Goal: Feedback & Contribution: Leave review/rating

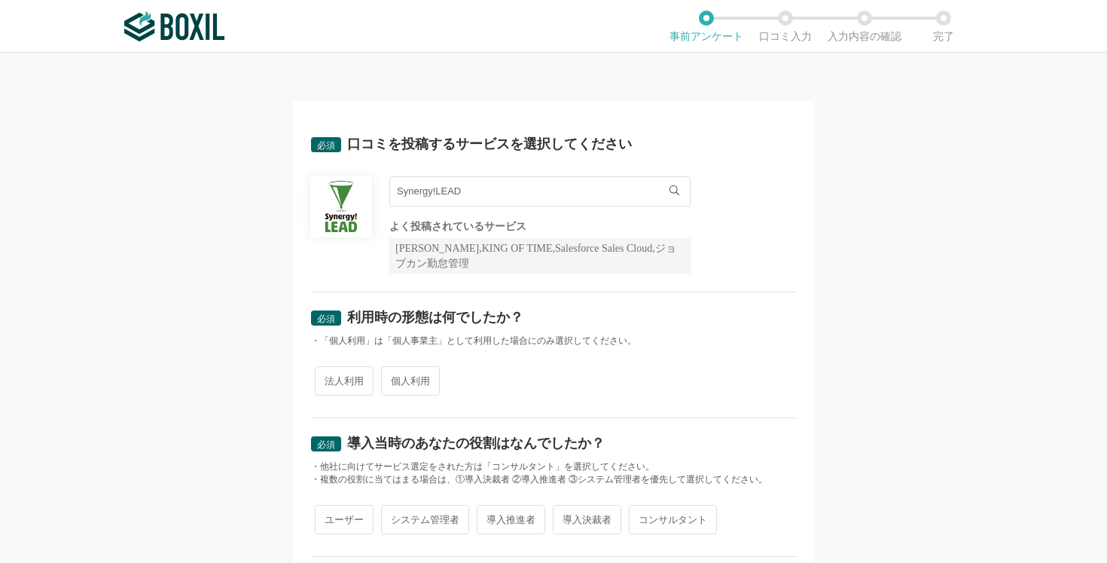
click at [530, 199] on input "Synergy!LEAD" at bounding box center [539, 191] width 301 height 30
click at [496, 222] on li "Synergy!LEAD" at bounding box center [540, 222] width 300 height 30
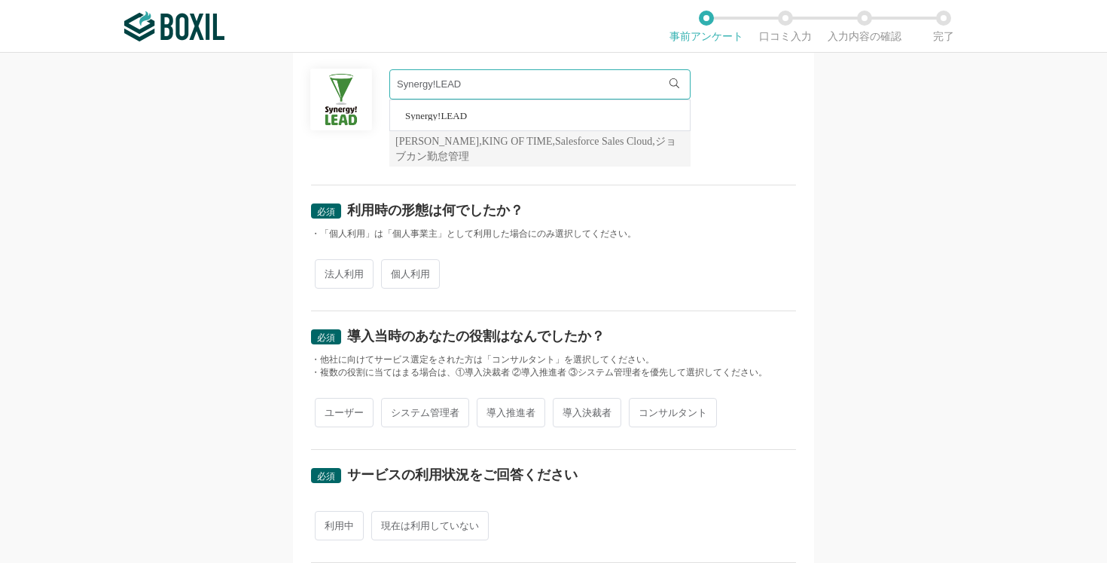
scroll to position [108, 0]
click at [349, 268] on span "法人利用" at bounding box center [344, 272] width 59 height 29
click at [328, 268] on input "法人利用" at bounding box center [324, 265] width 10 height 10
radio input "true"
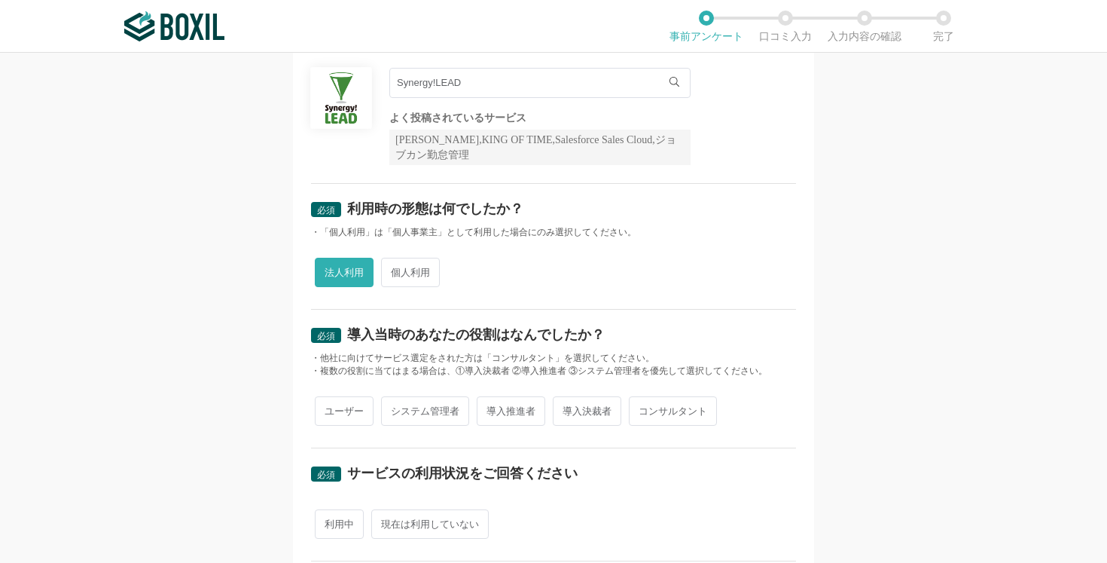
click at [520, 408] on span "導入推進者" at bounding box center [511, 410] width 69 height 29
click at [490, 408] on input "導入推進者" at bounding box center [486, 403] width 10 height 10
radio input "true"
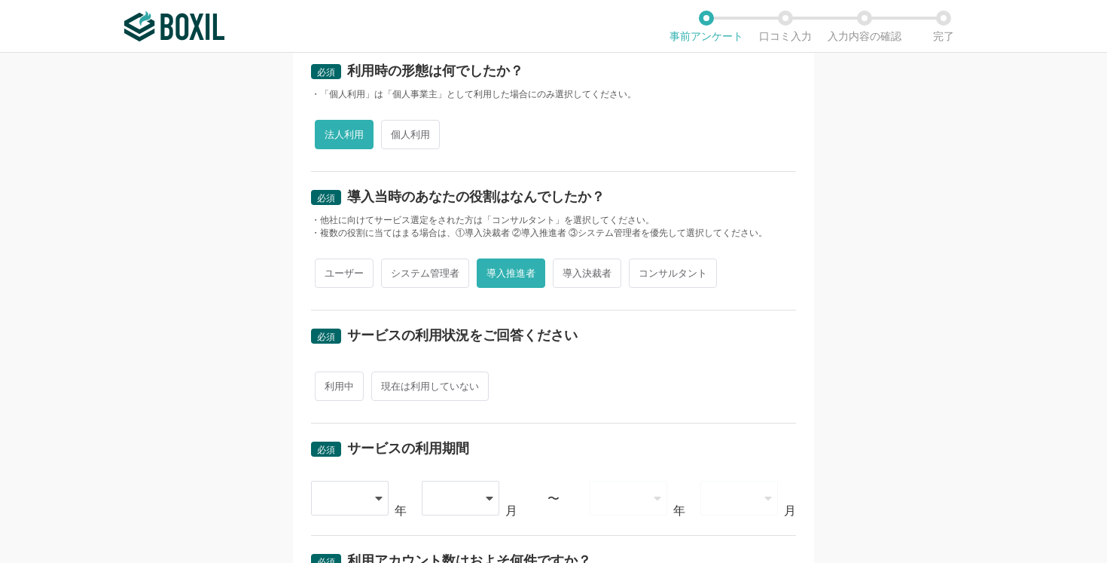
scroll to position [275, 0]
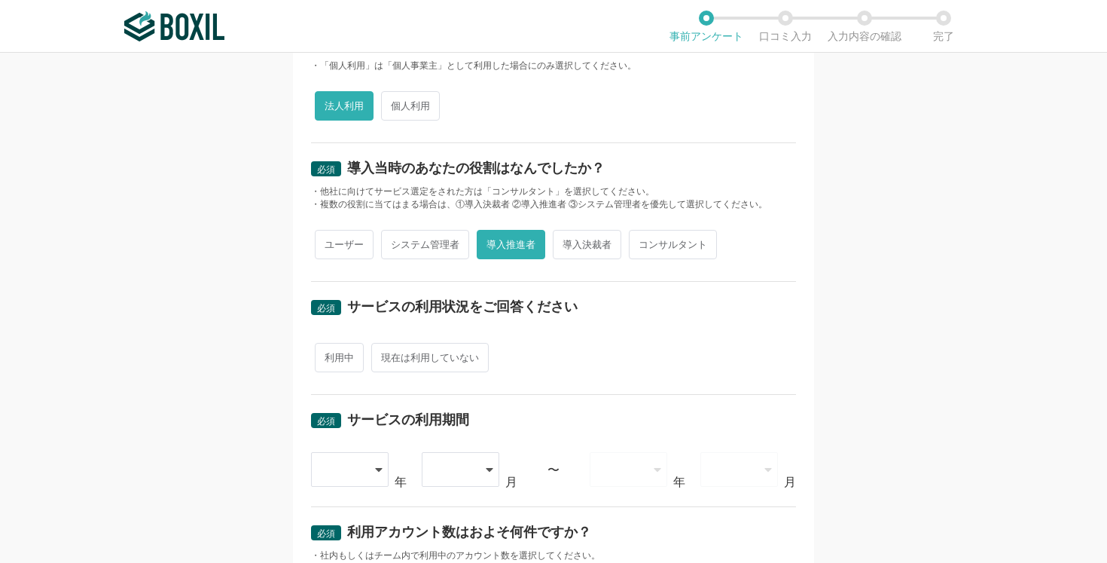
click at [337, 348] on span "利用中" at bounding box center [339, 357] width 49 height 29
click at [328, 348] on input "利用中" at bounding box center [324, 350] width 10 height 10
radio input "true"
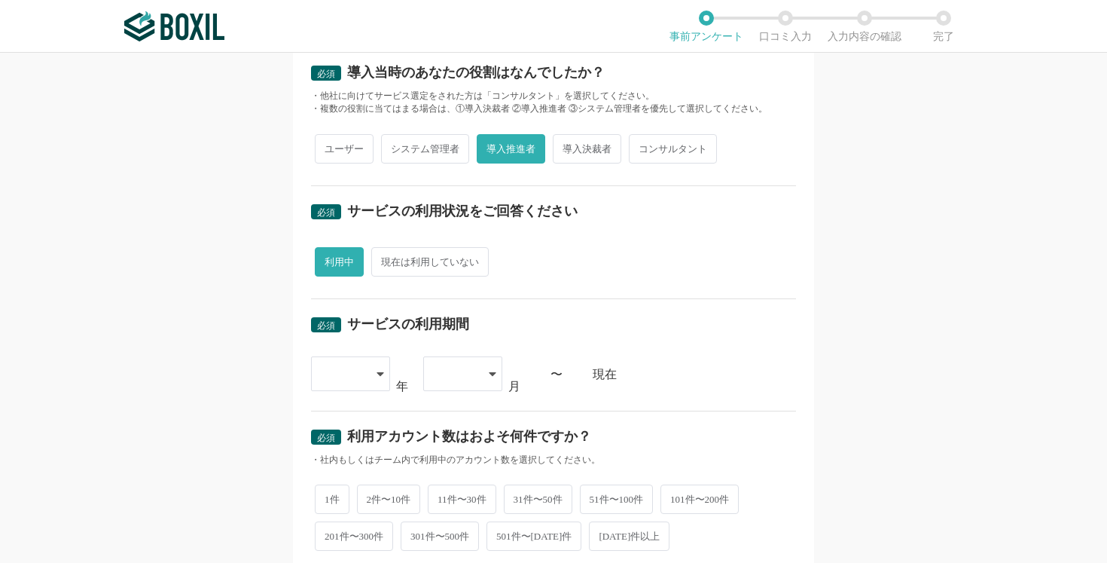
scroll to position [375, 0]
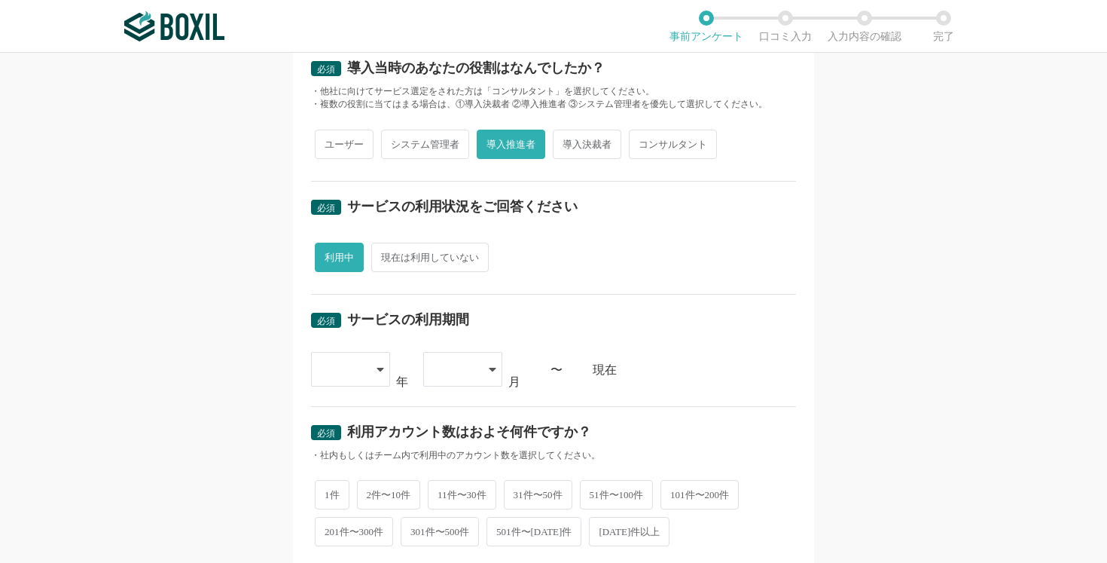
click at [373, 360] on div at bounding box center [350, 369] width 79 height 35
click at [350, 548] on li "[DATE]" at bounding box center [350, 566] width 79 height 36
click at [377, 358] on div "[DATE]" at bounding box center [350, 370] width 79 height 35
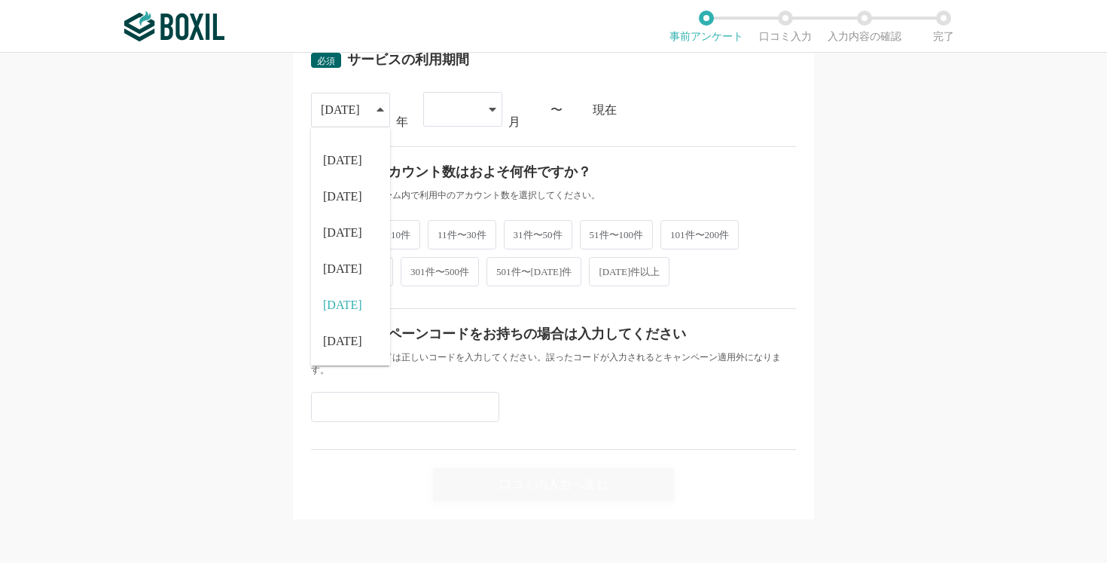
scroll to position [0, 0]
click at [367, 333] on li "[DATE]" at bounding box center [350, 341] width 79 height 36
click at [493, 111] on icon at bounding box center [493, 109] width 8 height 12
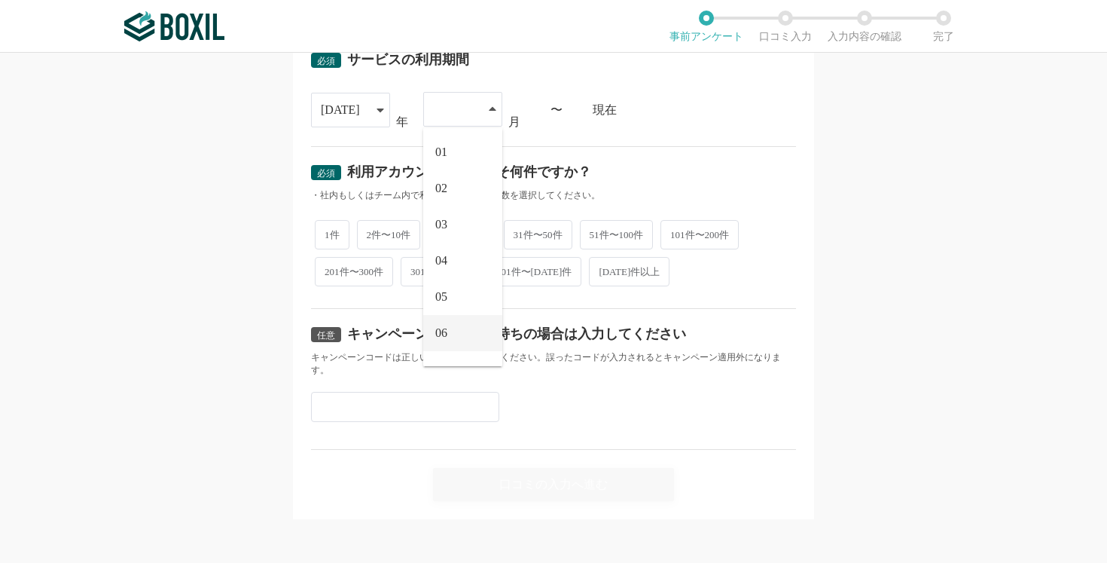
click at [445, 329] on span "06" at bounding box center [441, 333] width 12 height 12
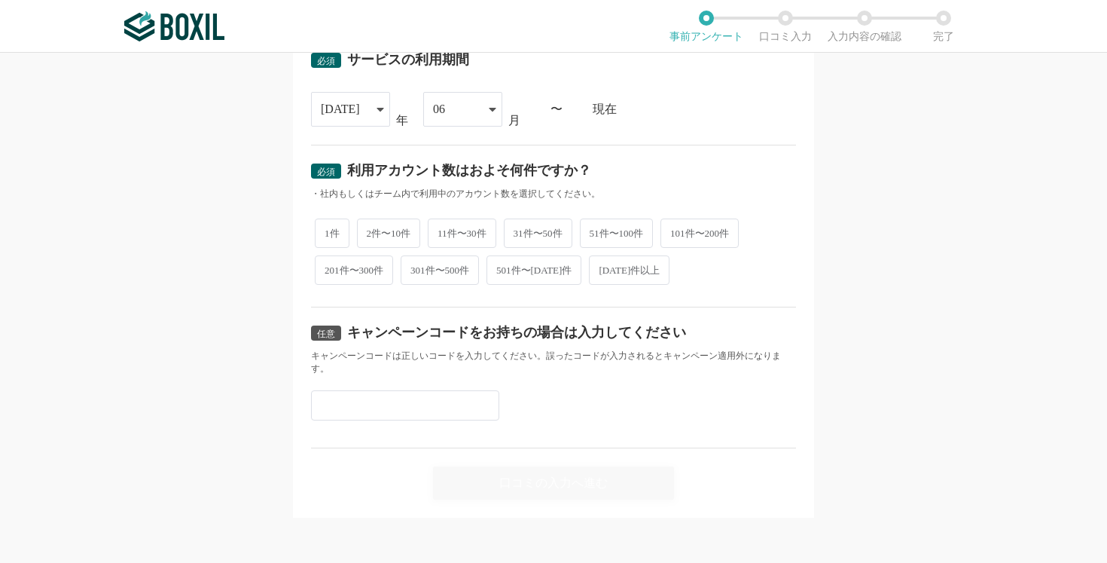
click at [476, 233] on span "11件〜30件" at bounding box center [462, 232] width 69 height 29
click at [441, 230] on input "11件〜30件" at bounding box center [437, 226] width 10 height 10
radio input "true"
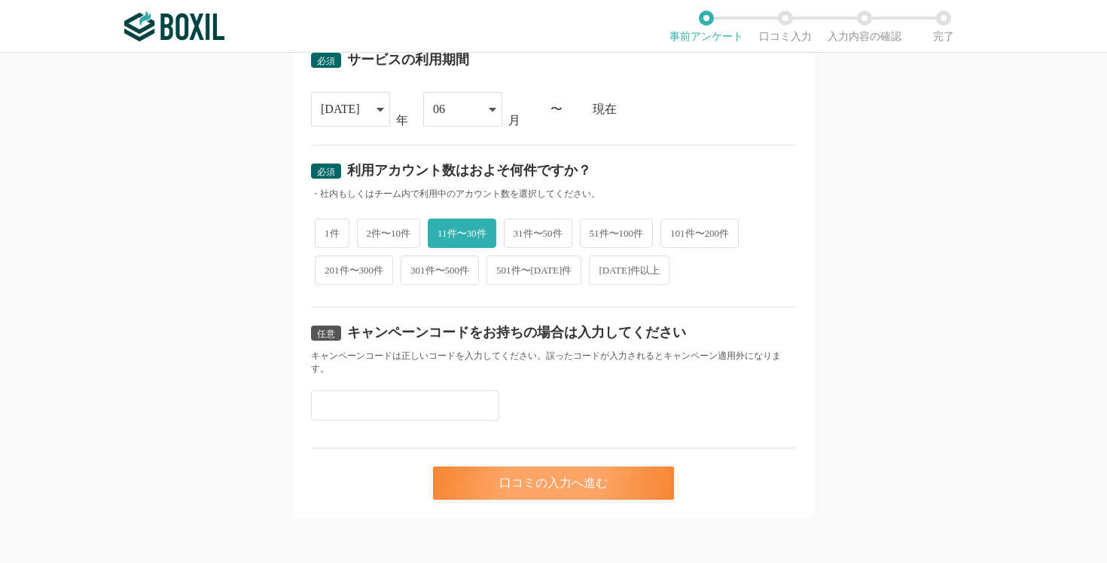
click at [545, 477] on div "口コミの入力へ進む" at bounding box center [553, 482] width 241 height 33
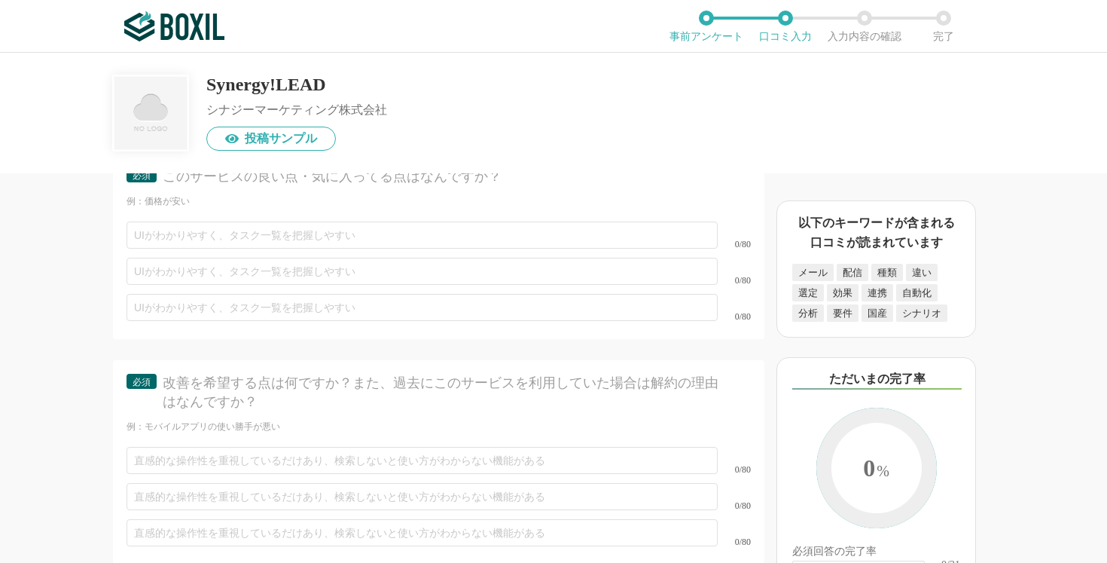
scroll to position [5141, 0]
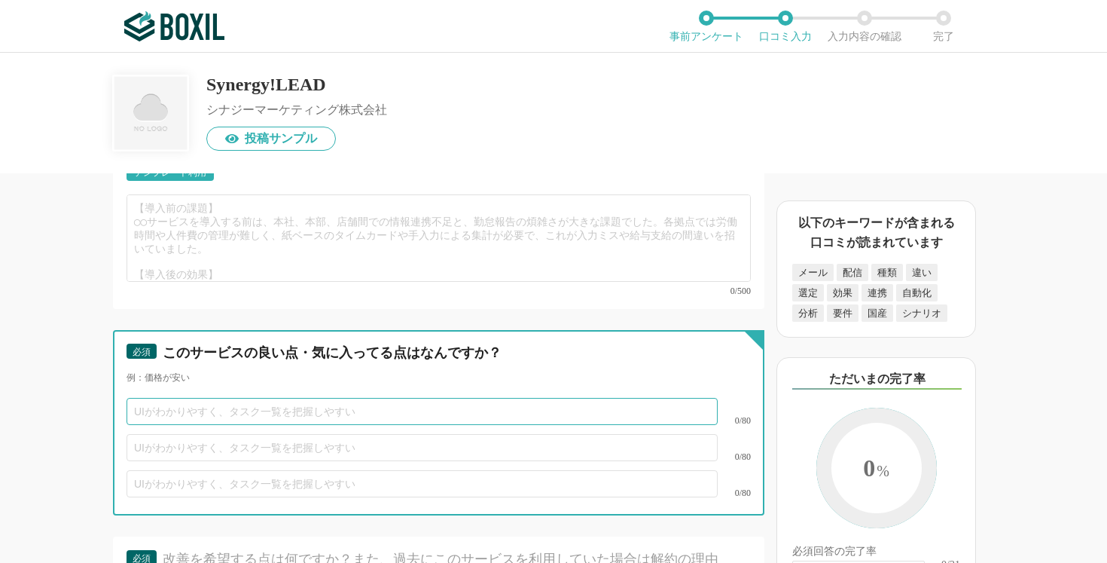
click at [436, 411] on input "text" at bounding box center [422, 411] width 591 height 27
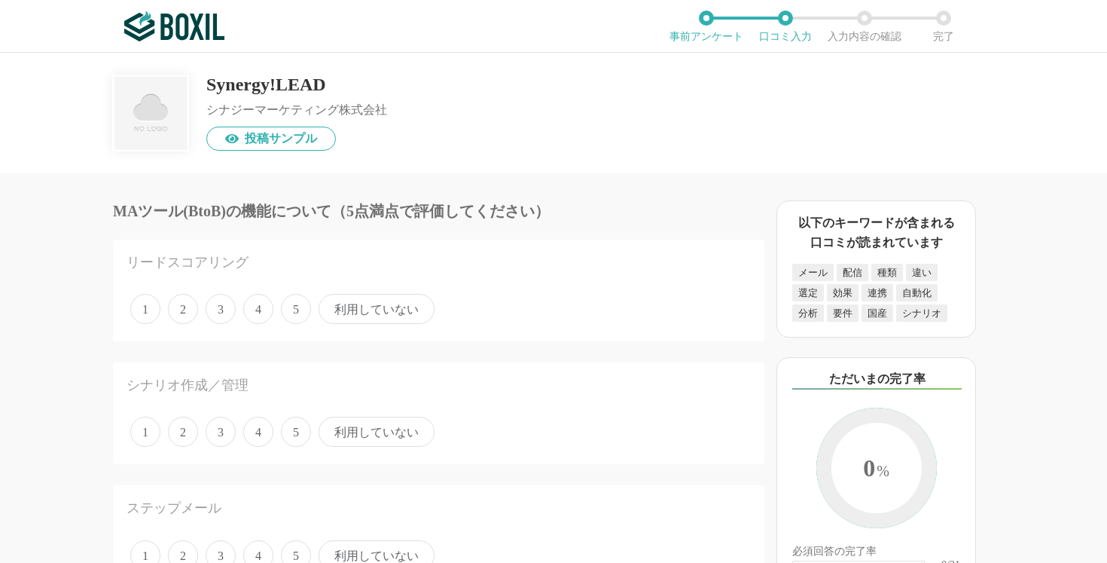
scroll to position [0, 0]
click at [353, 311] on span "利用していない" at bounding box center [377, 309] width 116 height 30
click at [332, 306] on input "利用していない" at bounding box center [327, 301] width 10 height 10
radio input "true"
click at [369, 431] on span "利用していない" at bounding box center [377, 429] width 116 height 30
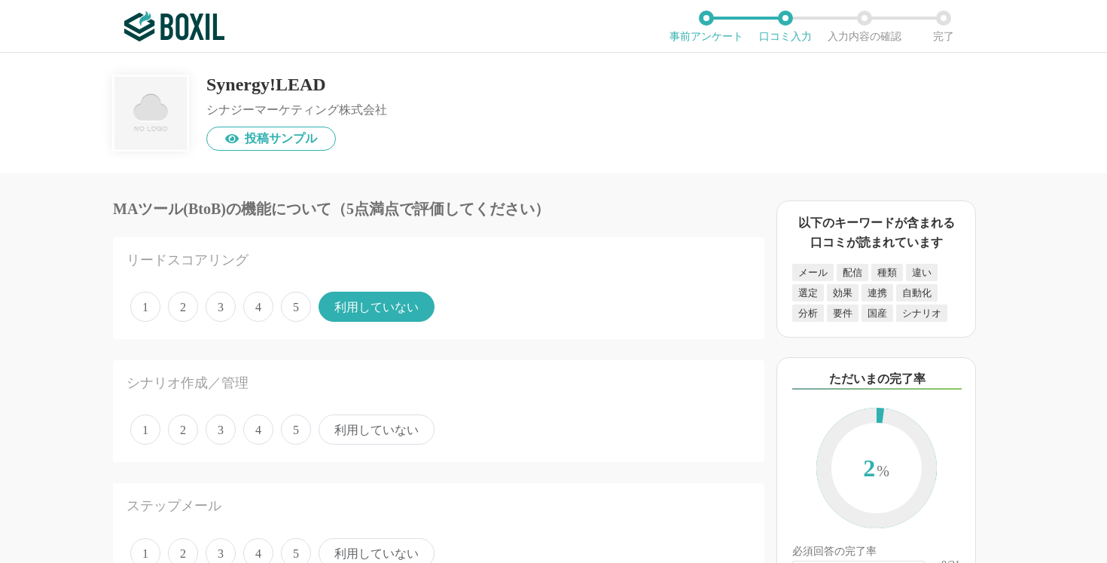
click at [332, 426] on input "利用していない" at bounding box center [327, 422] width 10 height 10
radio input "true"
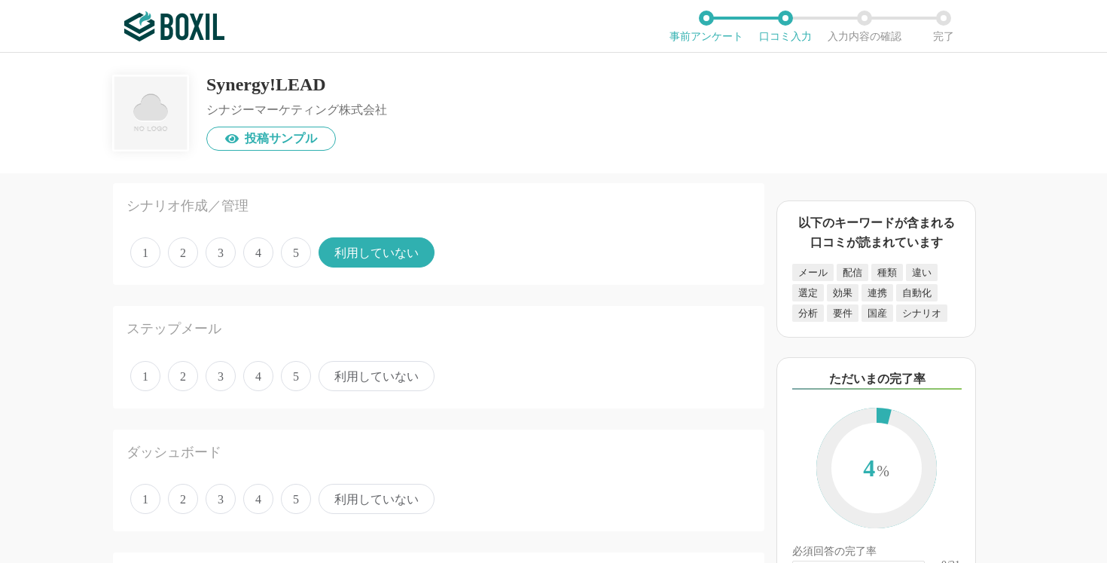
scroll to position [202, 0]
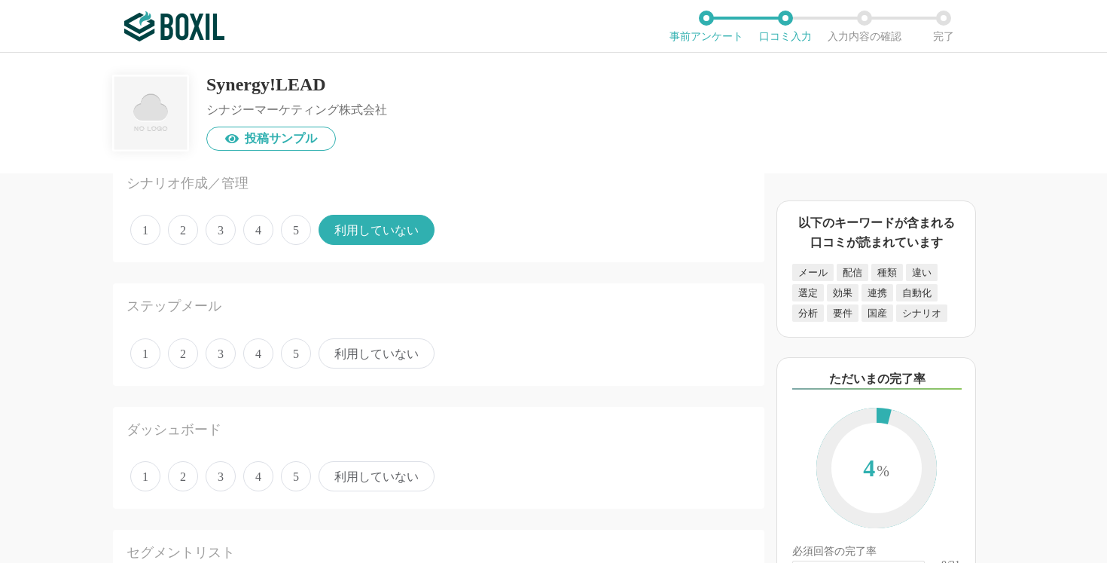
click at [382, 353] on span "利用していない" at bounding box center [377, 353] width 116 height 30
click at [332, 350] on input "利用していない" at bounding box center [327, 345] width 10 height 10
radio input "true"
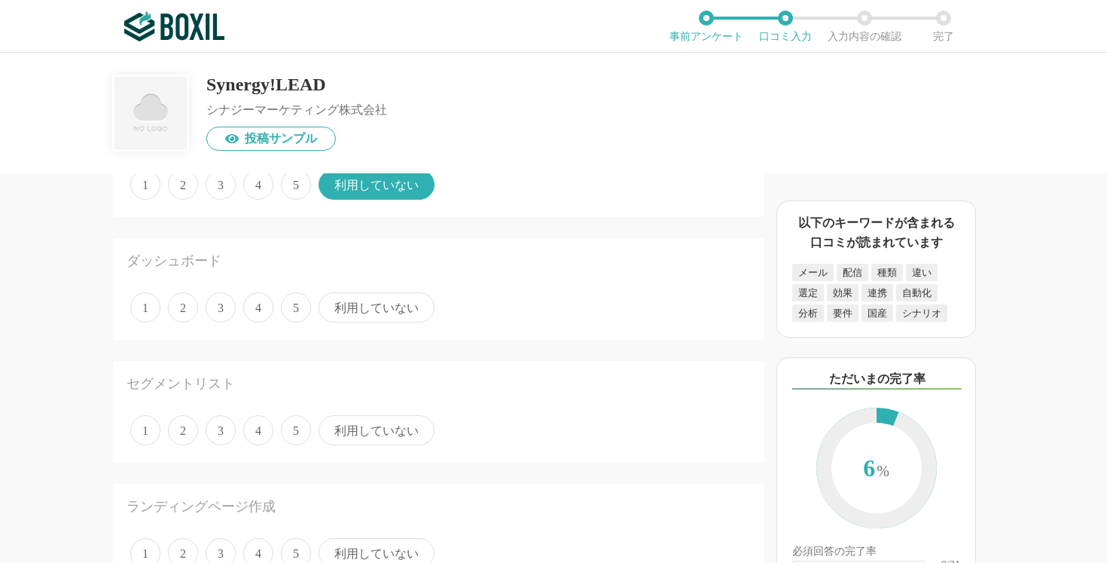
scroll to position [383, 0]
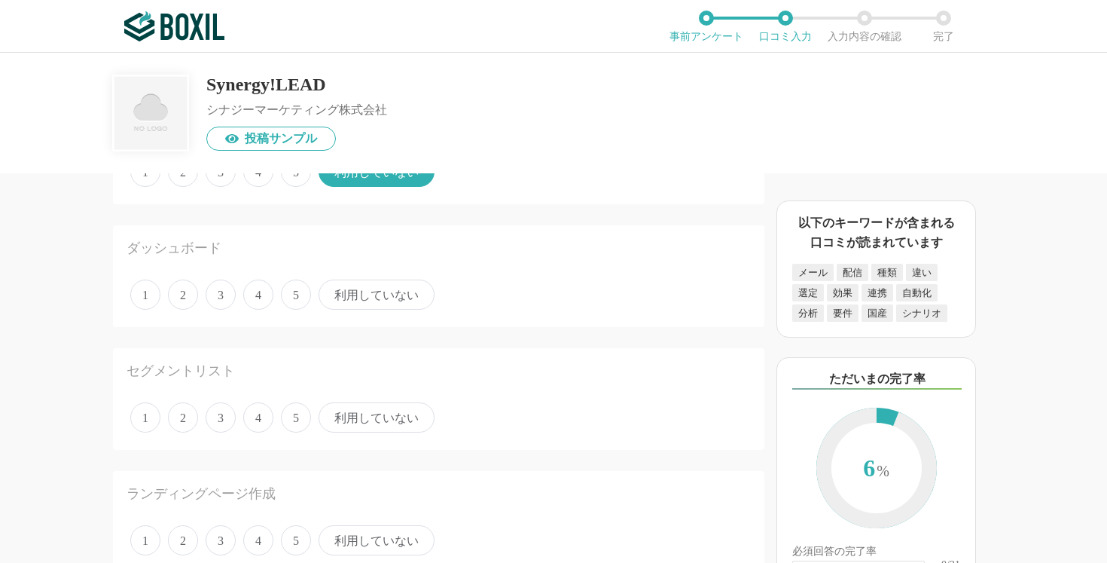
click at [249, 289] on span "4" at bounding box center [258, 294] width 30 height 30
click at [249, 289] on input "4" at bounding box center [252, 287] width 10 height 10
radio input "true"
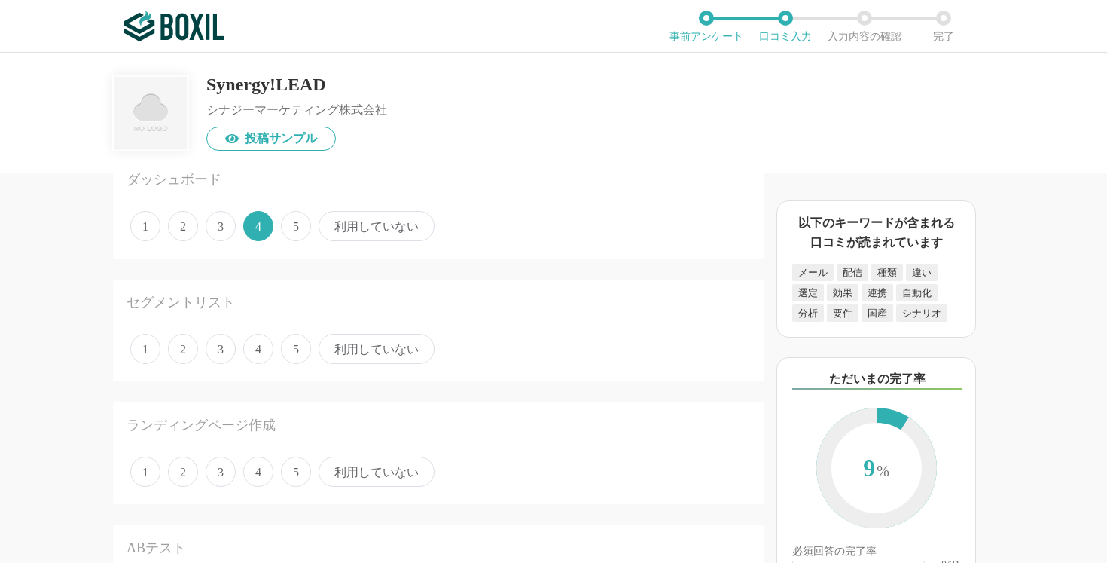
scroll to position [457, 0]
click at [262, 343] on span "4" at bounding box center [258, 343] width 30 height 30
click at [257, 340] on input "4" at bounding box center [252, 336] width 10 height 10
radio input "true"
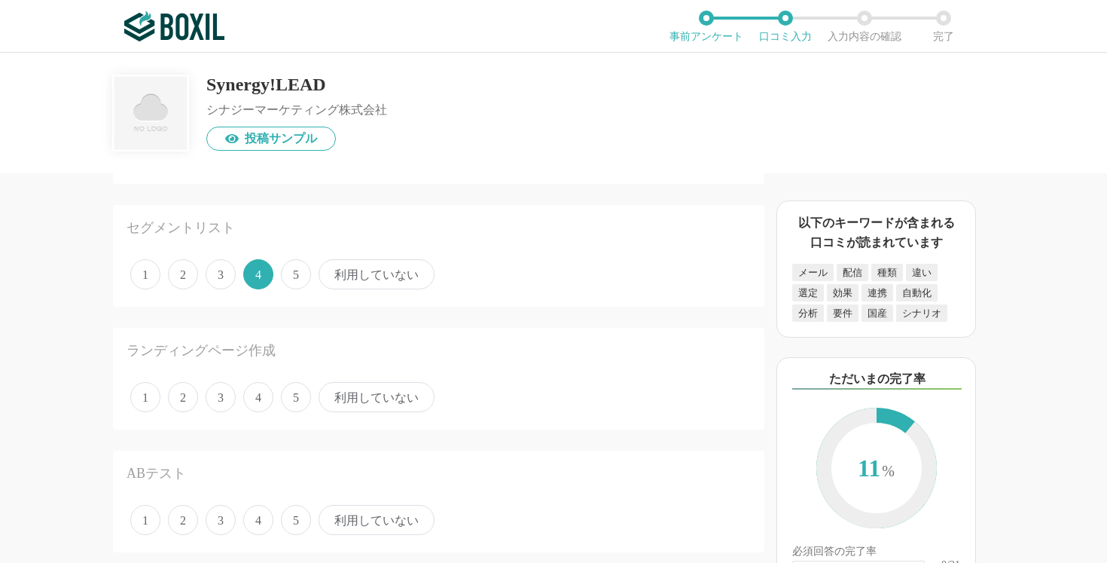
scroll to position [621, 0]
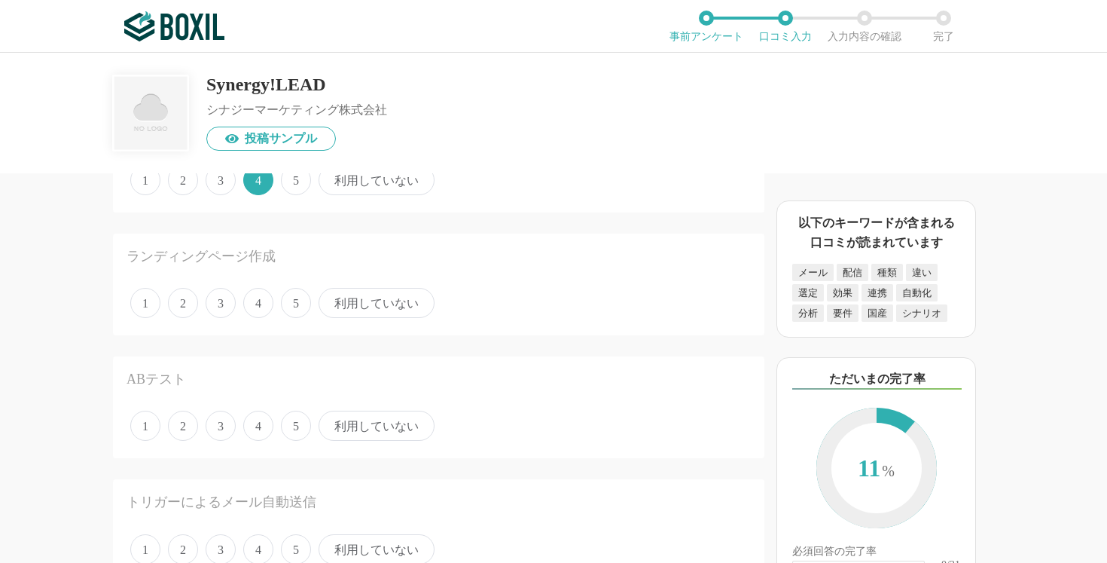
click at [258, 309] on span "4" at bounding box center [258, 303] width 30 height 30
click at [257, 300] on input "4" at bounding box center [252, 295] width 10 height 10
radio input "true"
click at [387, 429] on span "利用していない" at bounding box center [377, 426] width 116 height 30
click at [332, 423] on input "利用していない" at bounding box center [327, 418] width 10 height 10
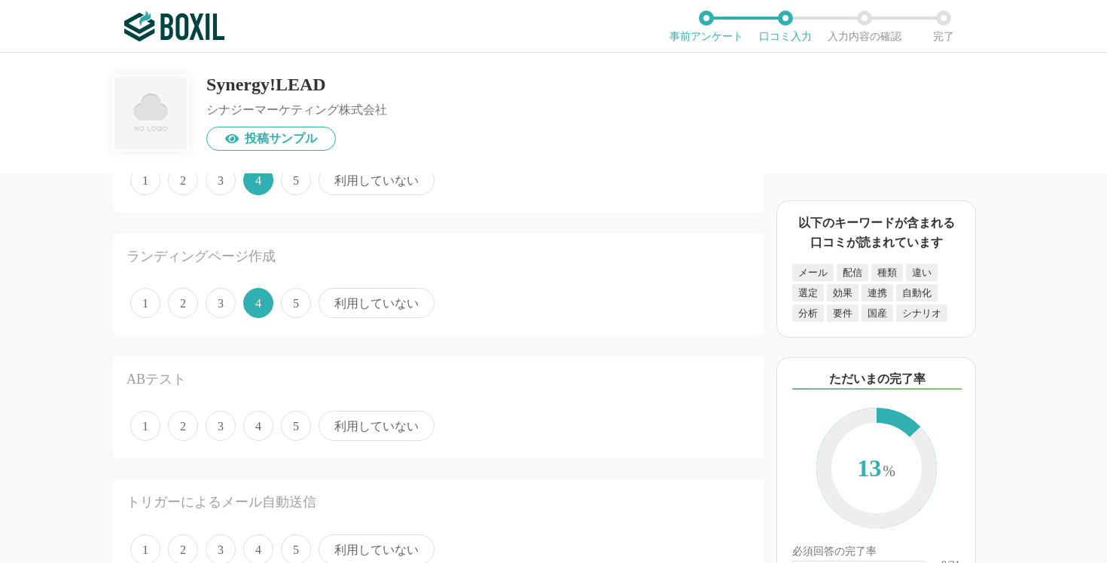
radio input "true"
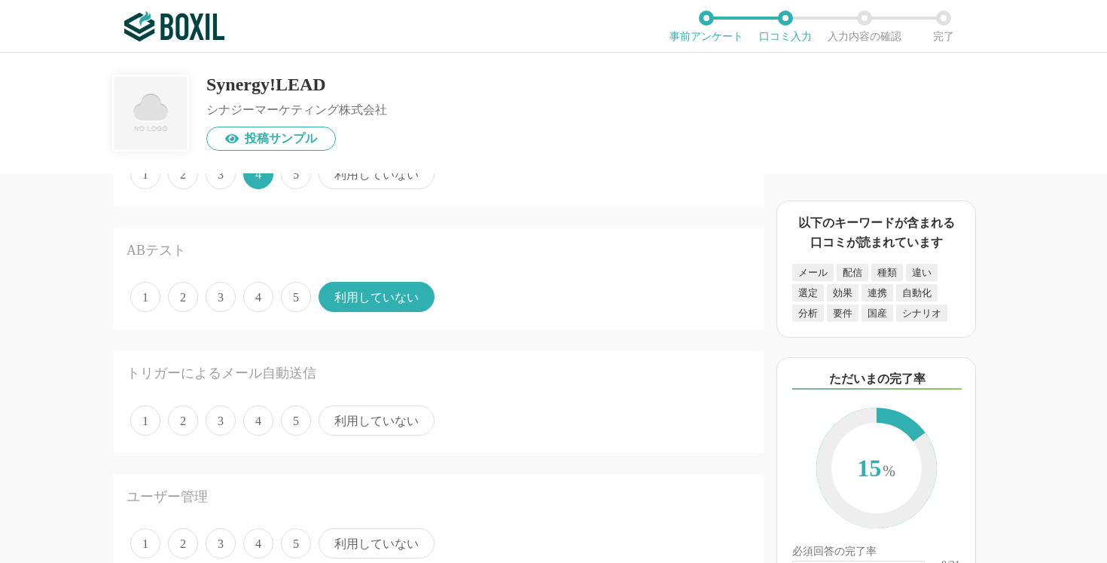
scroll to position [759, 0]
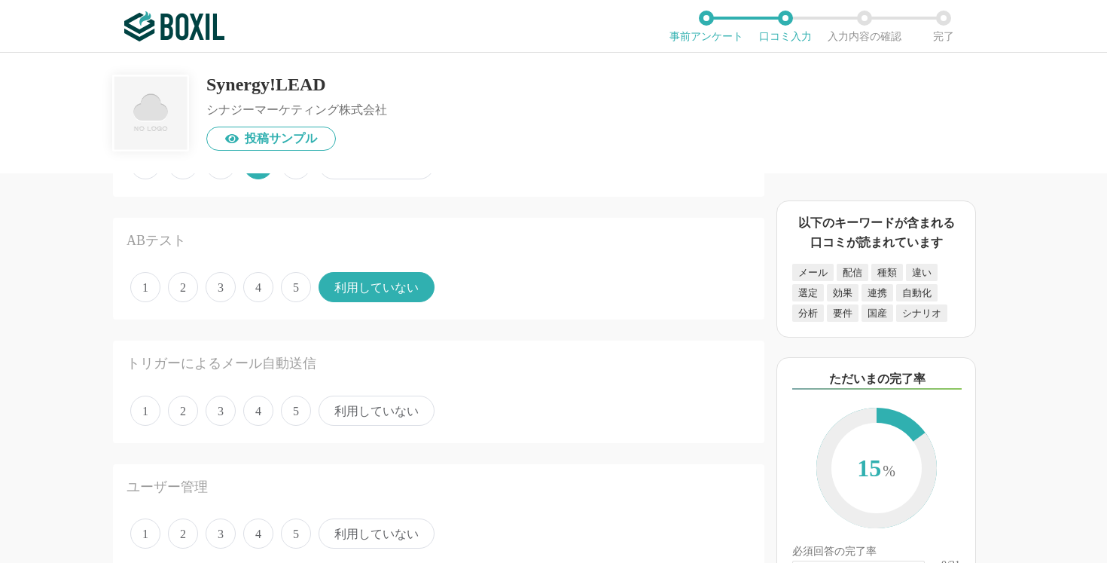
click at [357, 409] on span "利用していない" at bounding box center [377, 410] width 116 height 30
click at [332, 408] on input "利用していない" at bounding box center [327, 403] width 10 height 10
radio input "true"
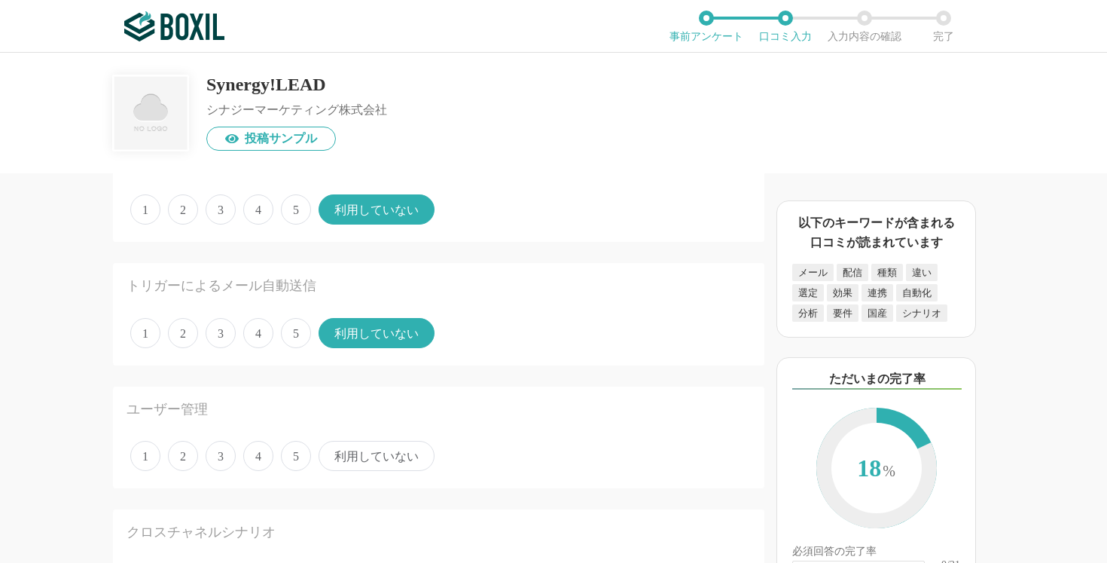
scroll to position [938, 0]
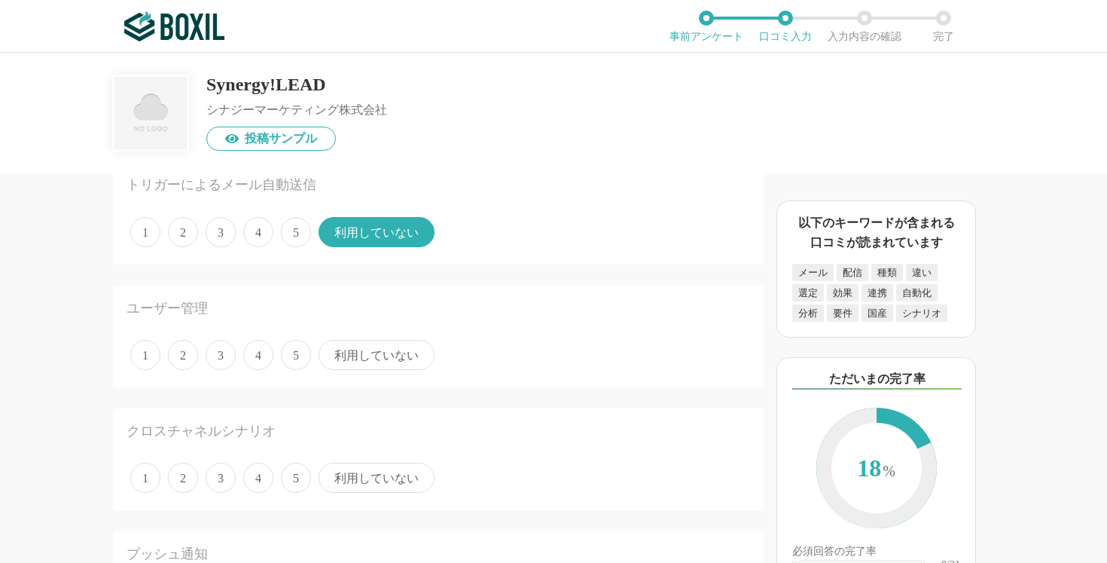
click at [251, 355] on span "4" at bounding box center [258, 355] width 30 height 30
click at [251, 352] on input "4" at bounding box center [252, 347] width 10 height 10
radio input "true"
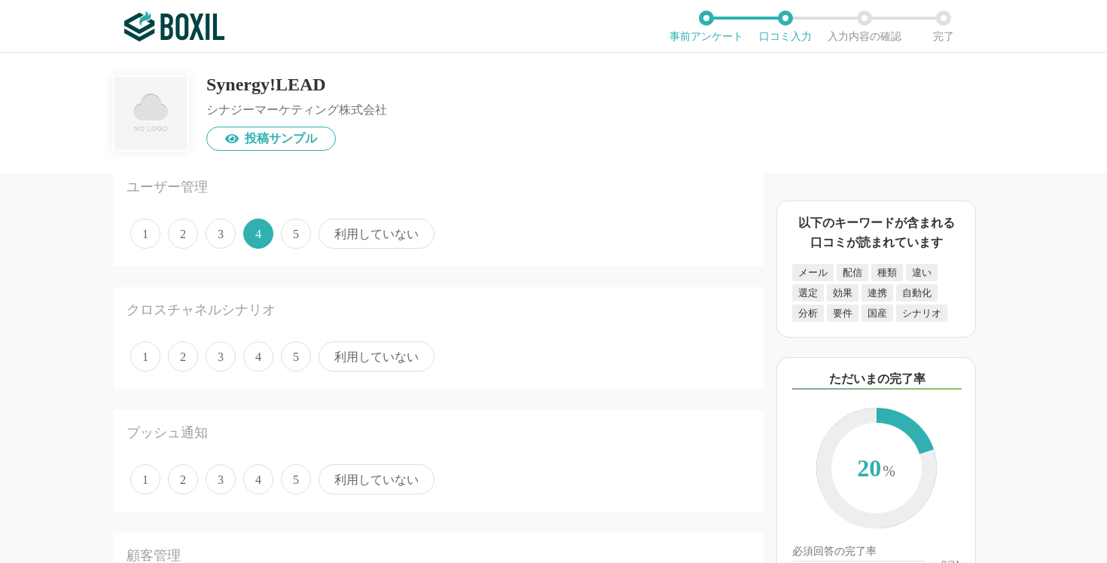
scroll to position [1078, 0]
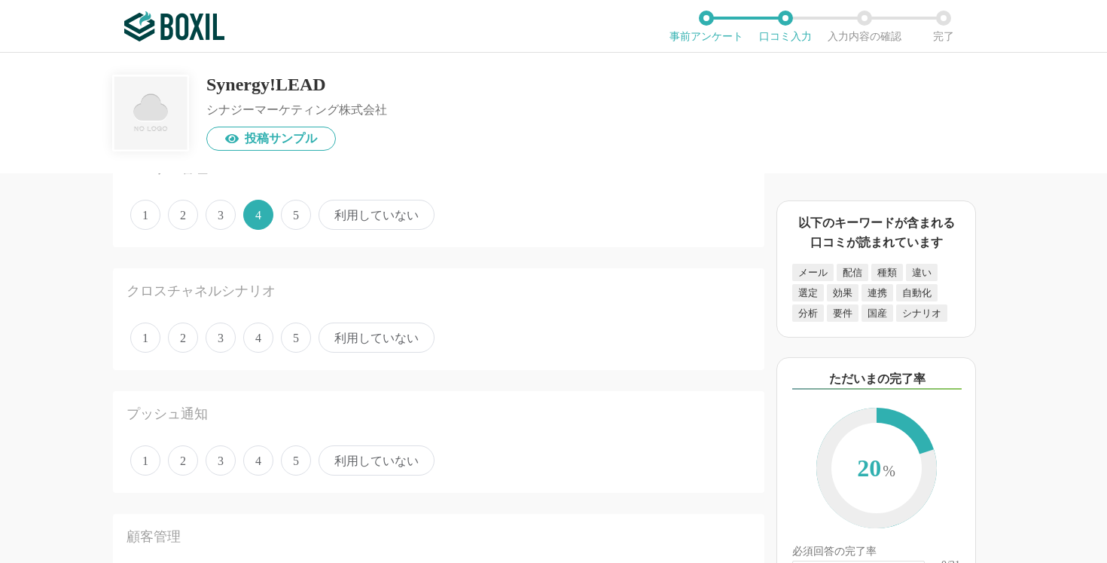
click at [391, 330] on span "利用していない" at bounding box center [377, 337] width 116 height 30
click at [332, 330] on input "利用していない" at bounding box center [327, 330] width 10 height 10
radio input "true"
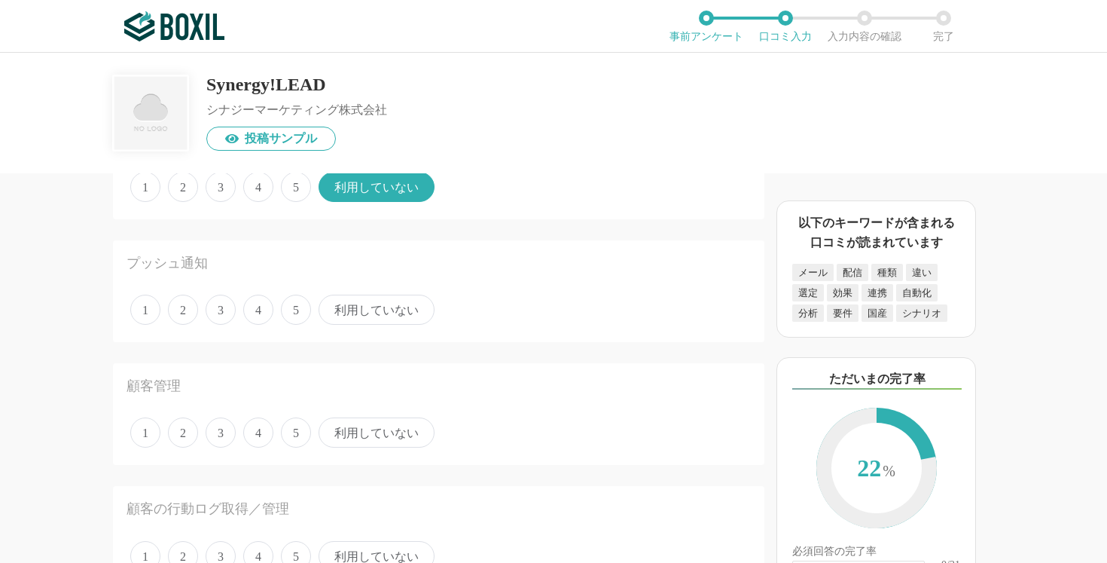
scroll to position [1234, 0]
click at [260, 304] on span "4" at bounding box center [258, 304] width 30 height 30
click at [257, 301] on input "4" at bounding box center [252, 297] width 10 height 10
radio input "true"
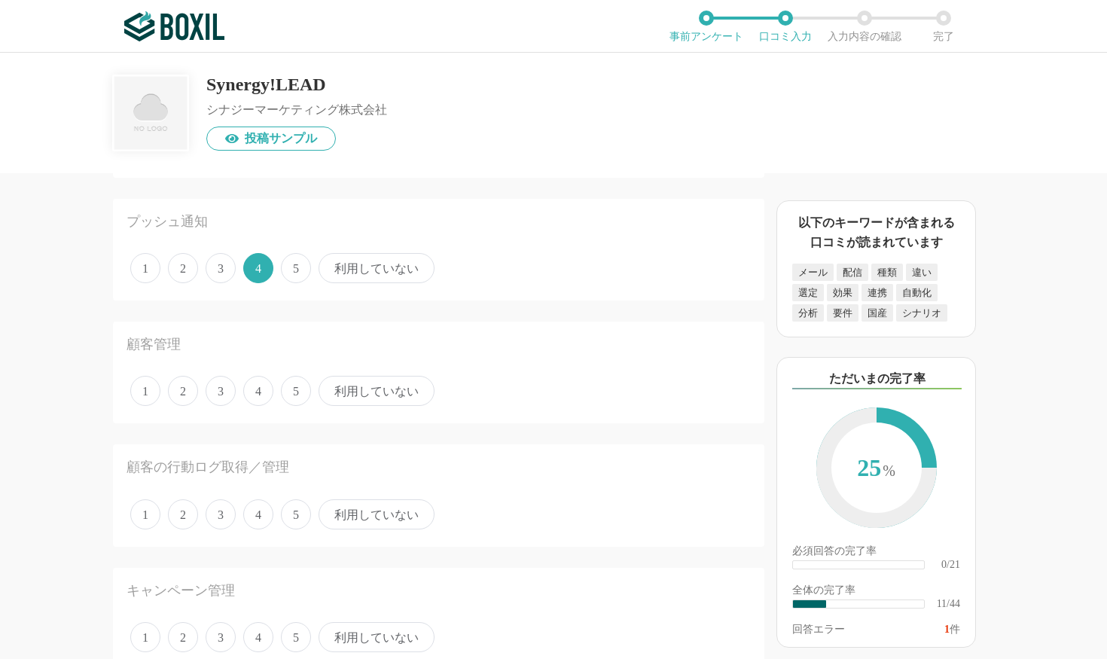
scroll to position [1267, 0]
click at [263, 391] on span "4" at bounding box center [258, 394] width 30 height 30
click at [257, 391] on input "4" at bounding box center [252, 386] width 10 height 10
radio input "true"
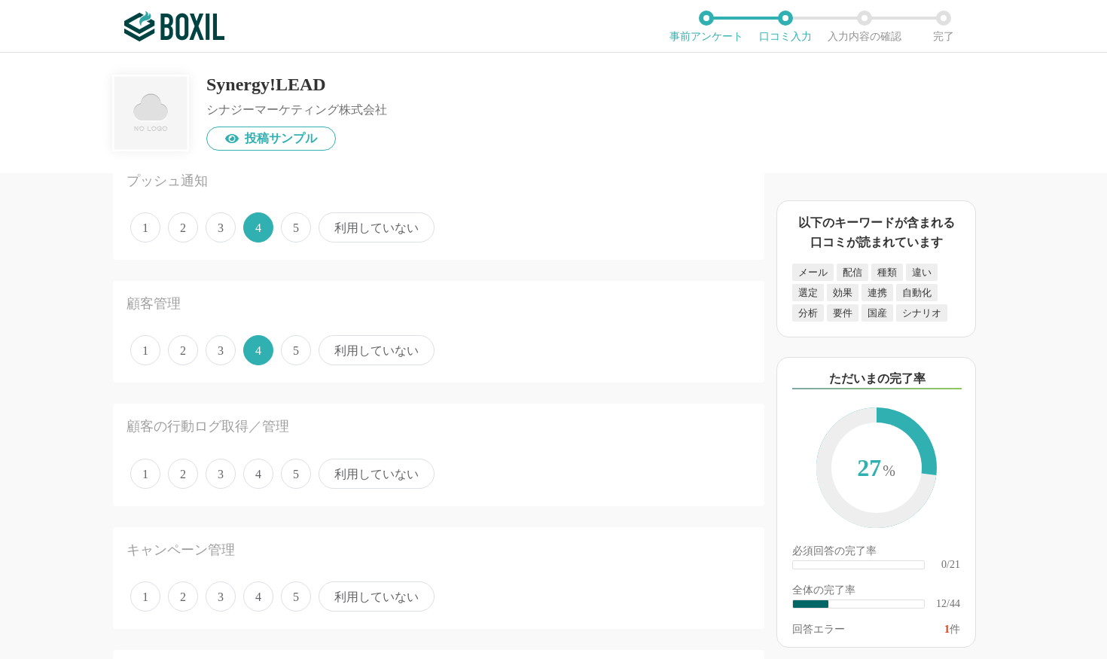
scroll to position [1333, 0]
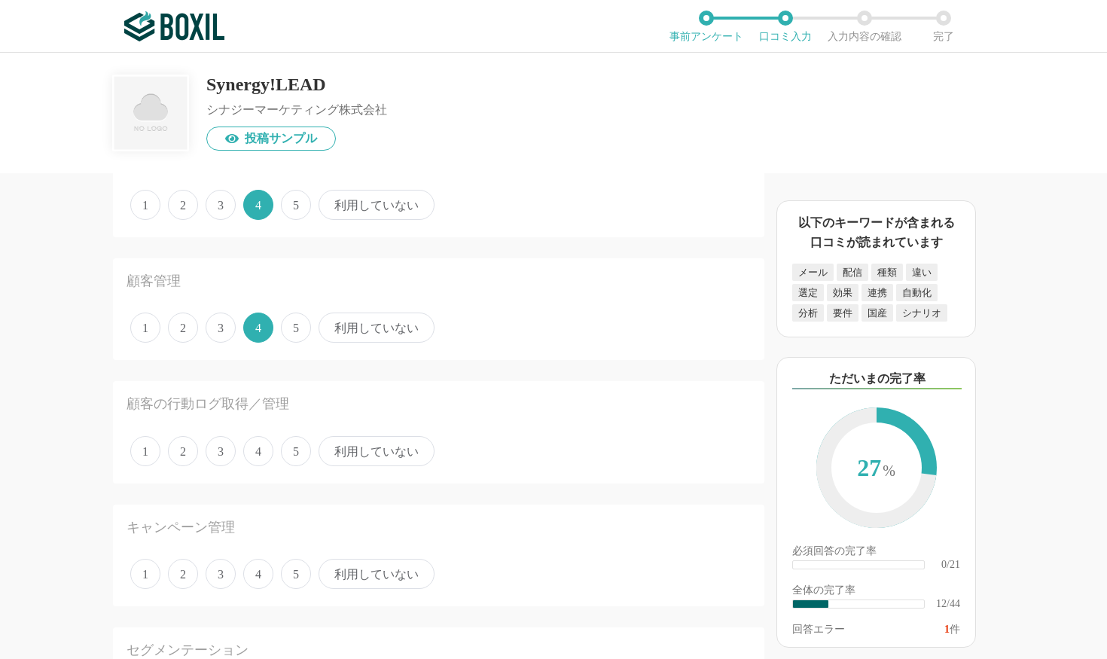
click at [384, 446] on span "利用していない" at bounding box center [377, 451] width 116 height 30
click at [332, 446] on input "利用していない" at bounding box center [327, 443] width 10 height 10
radio input "true"
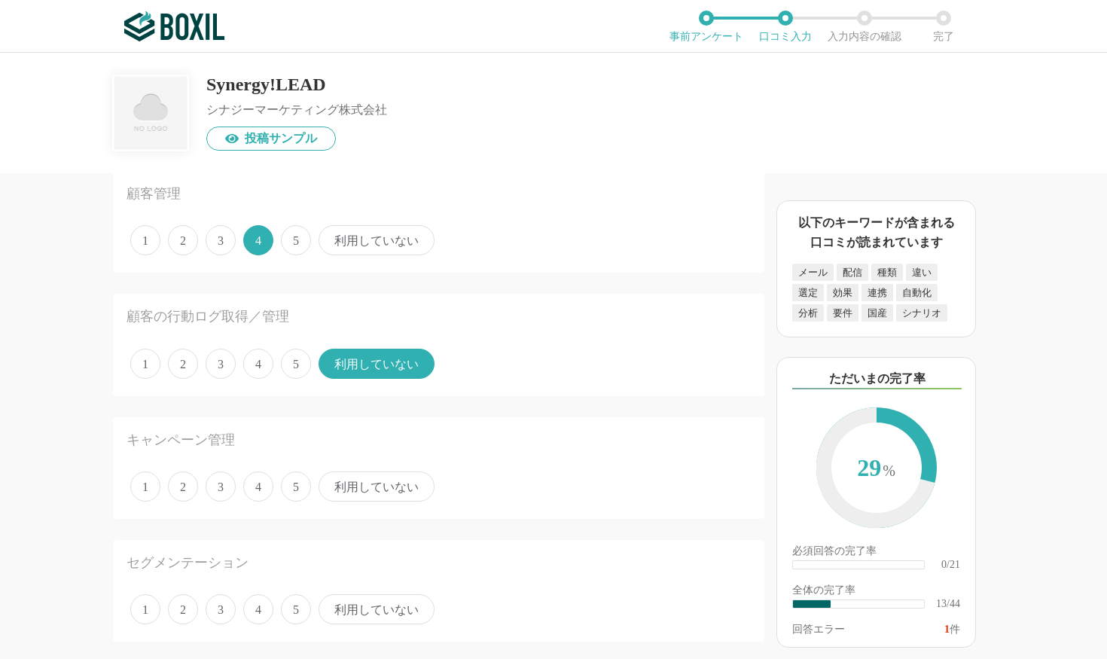
scroll to position [1424, 0]
click at [373, 483] on span "利用していない" at bounding box center [377, 484] width 116 height 30
click at [332, 481] on input "利用していない" at bounding box center [327, 476] width 10 height 10
radio input "true"
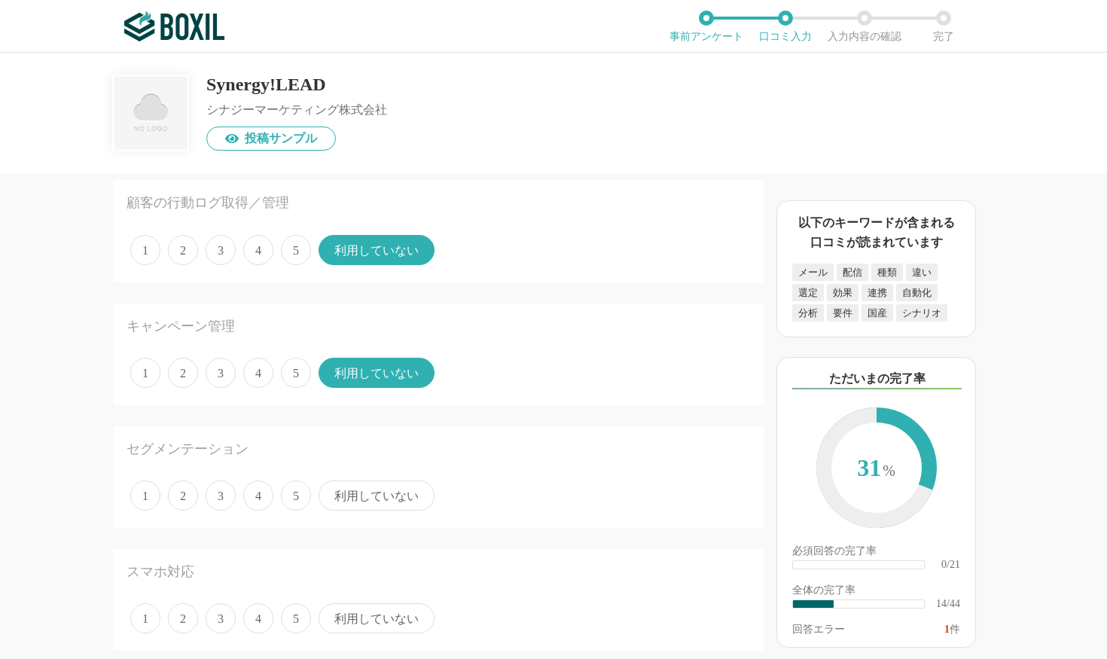
scroll to position [1537, 0]
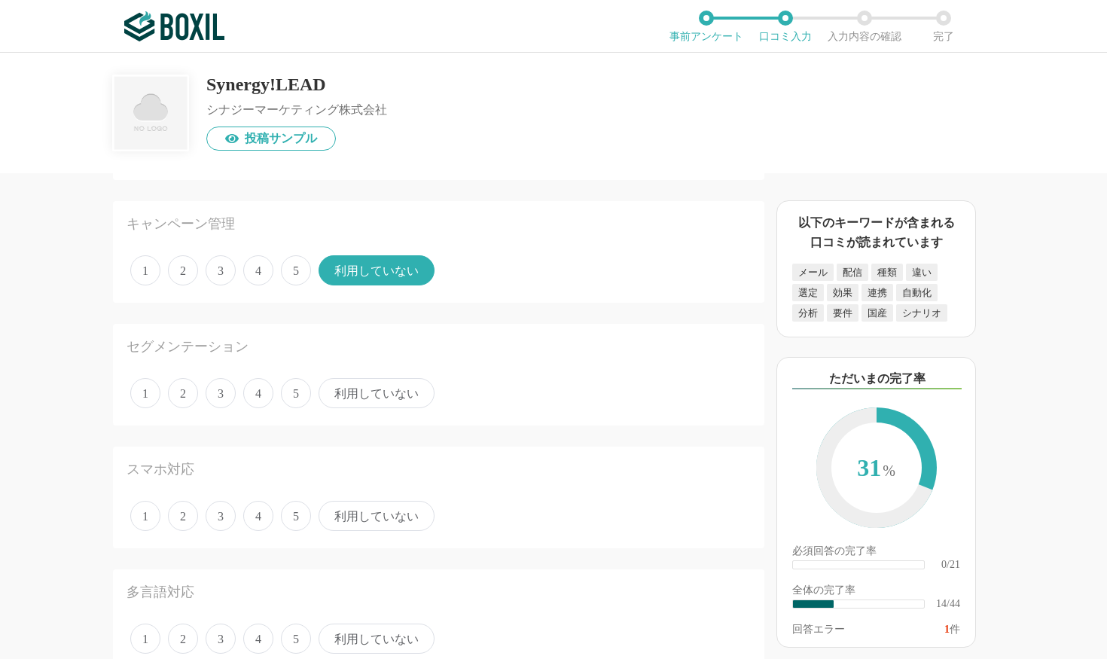
click at [373, 379] on span "利用していない" at bounding box center [377, 393] width 116 height 30
click at [332, 380] on input "利用していない" at bounding box center [327, 385] width 10 height 10
radio input "true"
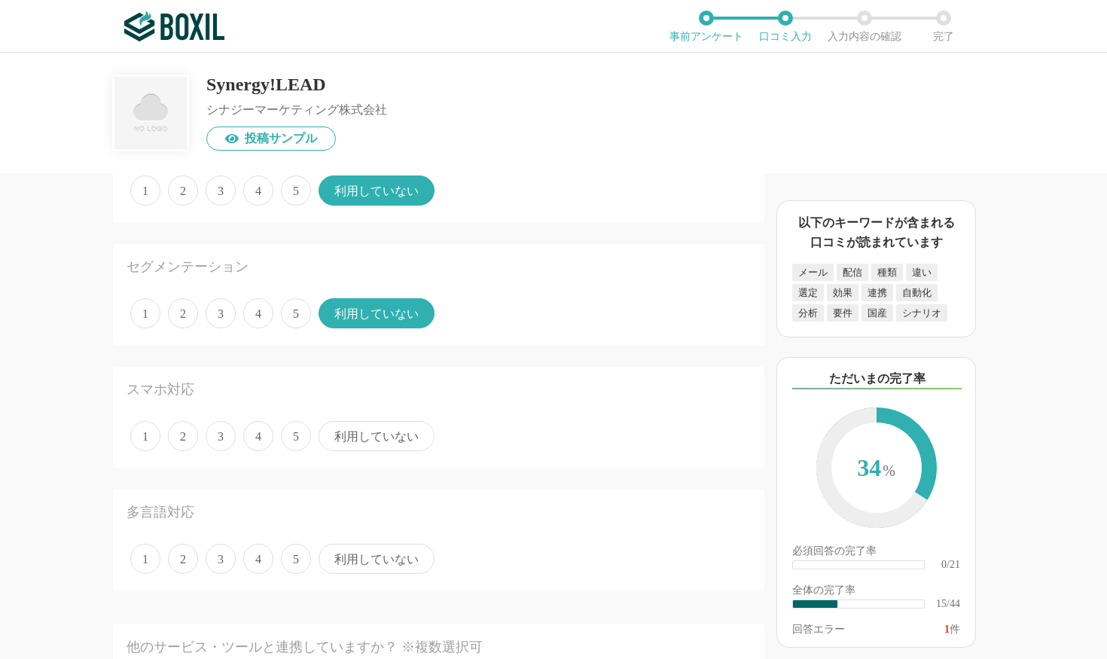
click at [390, 435] on span "利用していない" at bounding box center [377, 436] width 116 height 30
click at [332, 433] on input "利用していない" at bounding box center [327, 428] width 10 height 10
radio input "true"
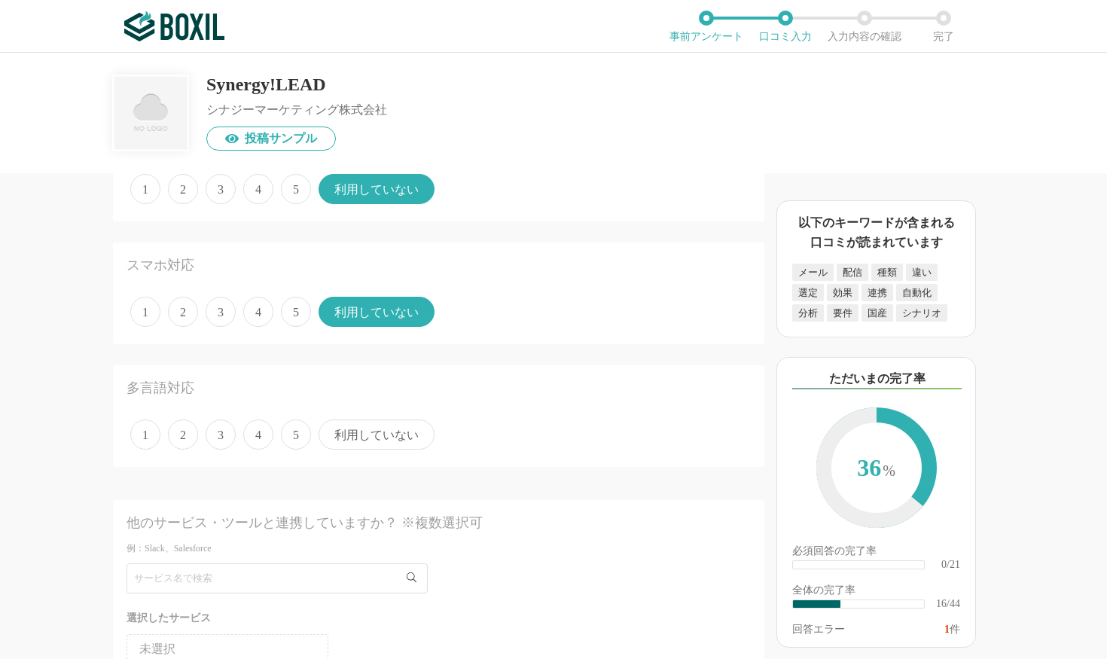
click at [380, 429] on span "利用していない" at bounding box center [377, 435] width 116 height 30
click at [332, 429] on input "利用していない" at bounding box center [327, 427] width 10 height 10
radio input "true"
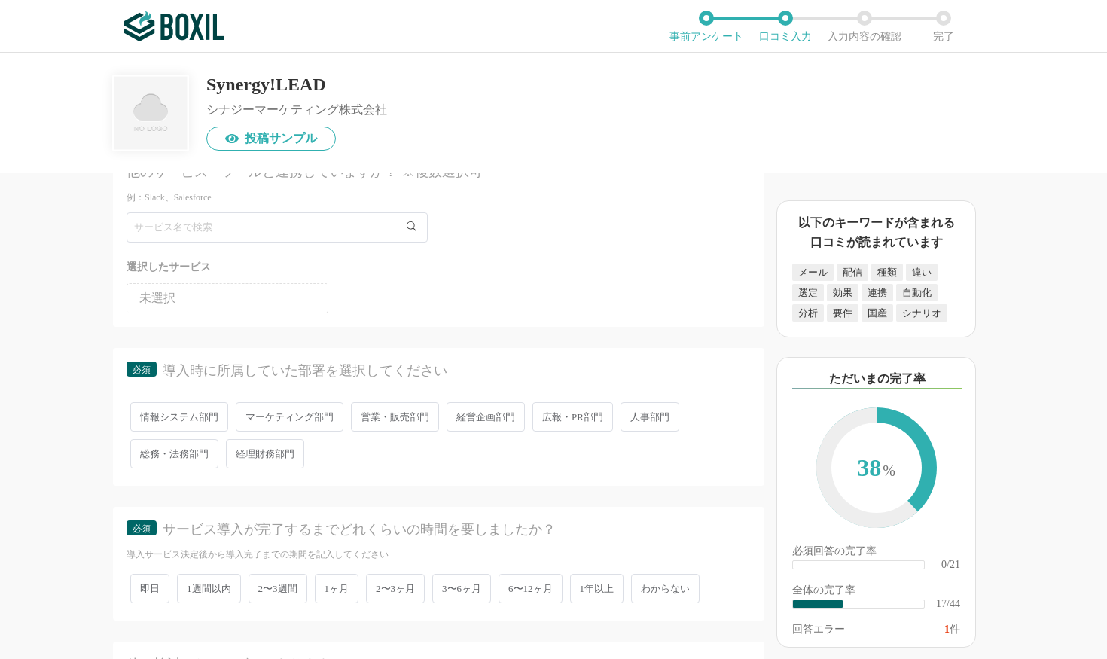
scroll to position [2197, 0]
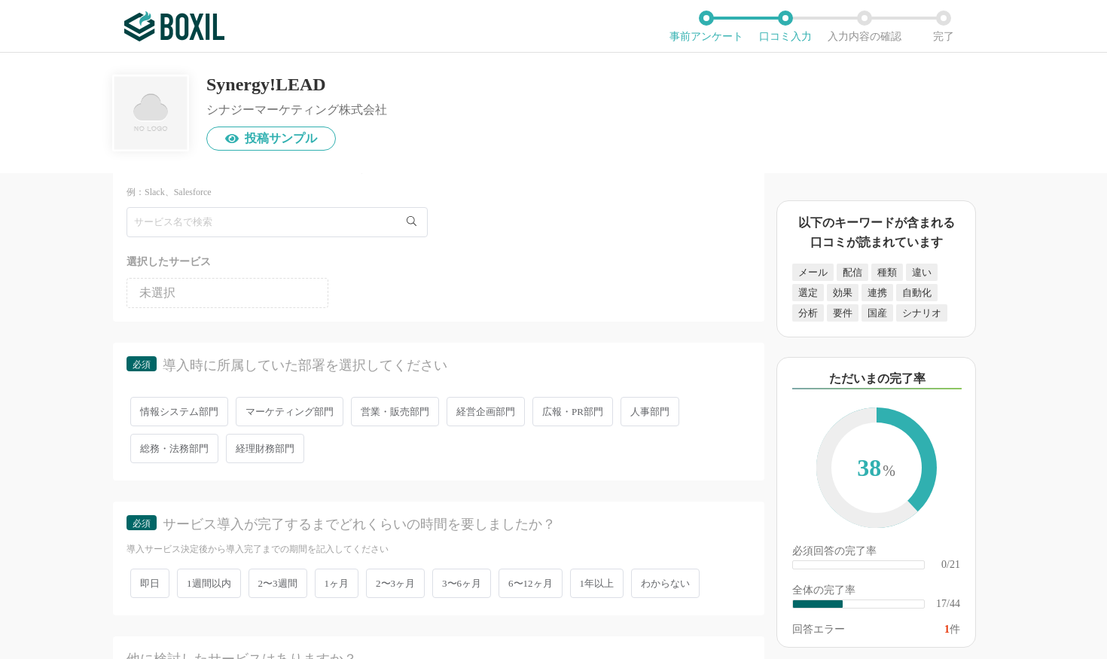
click at [356, 406] on span "営業・販売部門" at bounding box center [395, 411] width 88 height 29
click at [356, 406] on input "営業・販売部門" at bounding box center [360, 404] width 10 height 10
radio input "true"
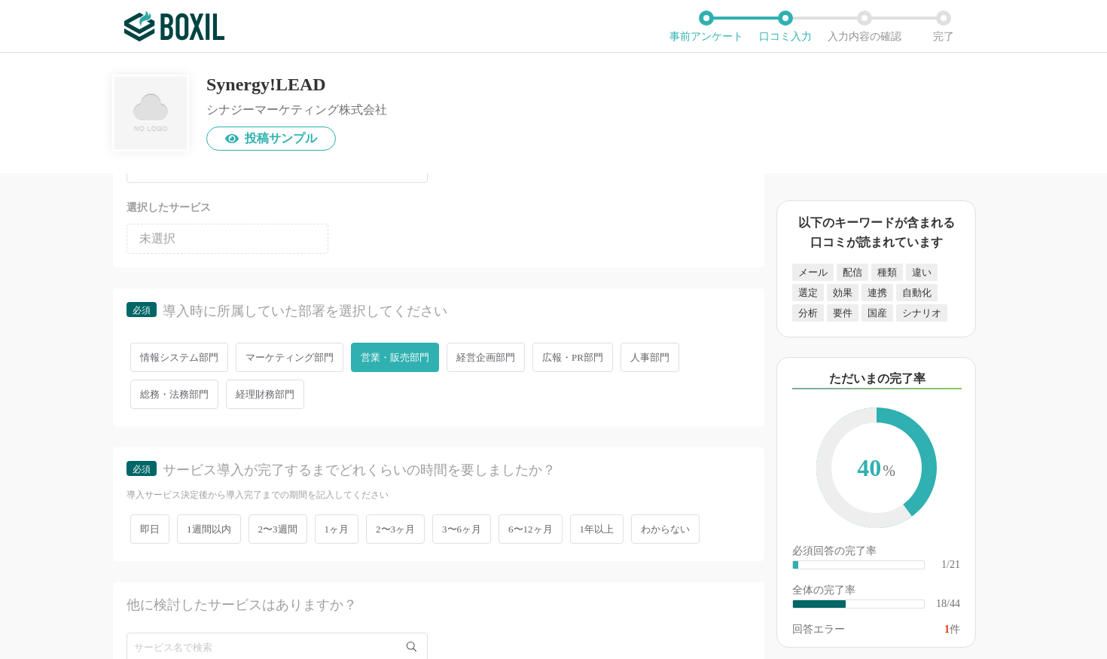
scroll to position [2252, 0]
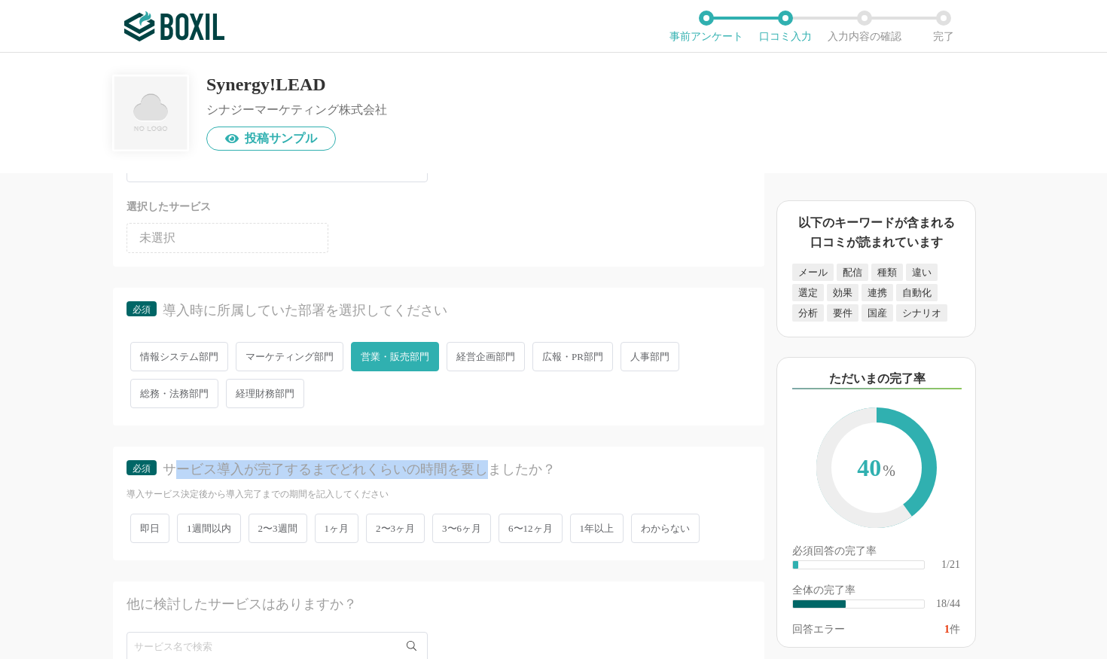
drag, startPoint x: 175, startPoint y: 463, endPoint x: 493, endPoint y: 472, distance: 318.8
click at [493, 472] on div "サービス導入が完了するまでどれくらいの時間を要しましたか？" at bounding box center [444, 469] width 562 height 19
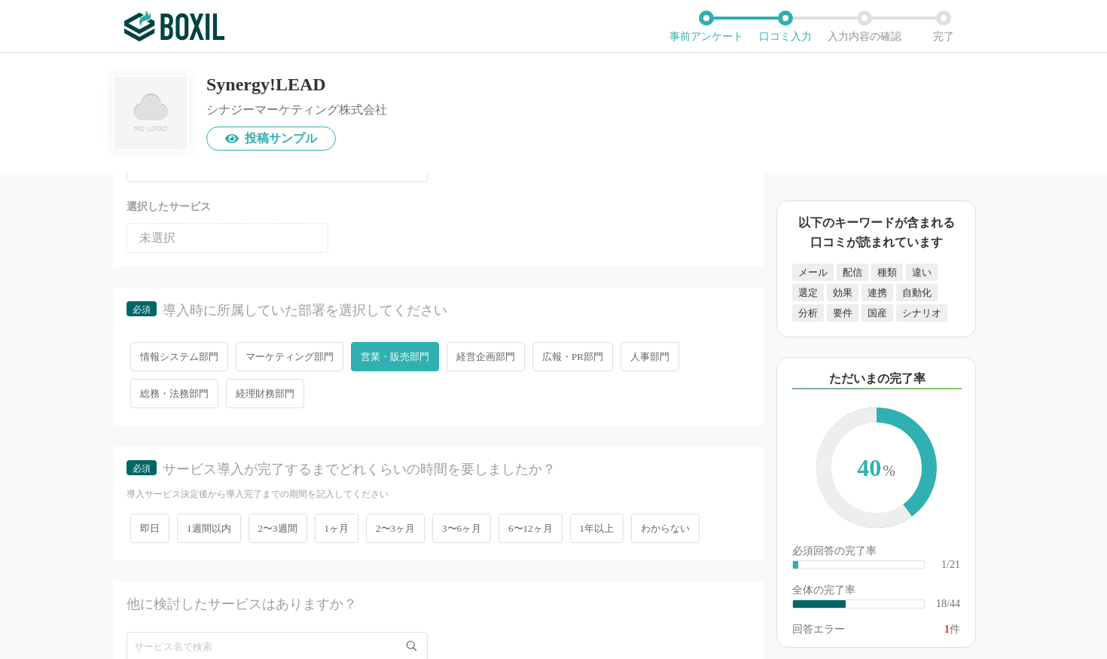
click at [384, 561] on div "必須 サービス導入が完了するまでどれくらいの時間を要しましたか？ 導入サービス決定後から導入完了までの期間を記入してください 即日 1週間以内 2〜3週間 1…" at bounding box center [439, 510] width 652 height 126
click at [456, 523] on span "3〜6ヶ月" at bounding box center [461, 528] width 59 height 29
click at [446, 523] on input "3〜6ヶ月" at bounding box center [441, 521] width 10 height 10
radio input "true"
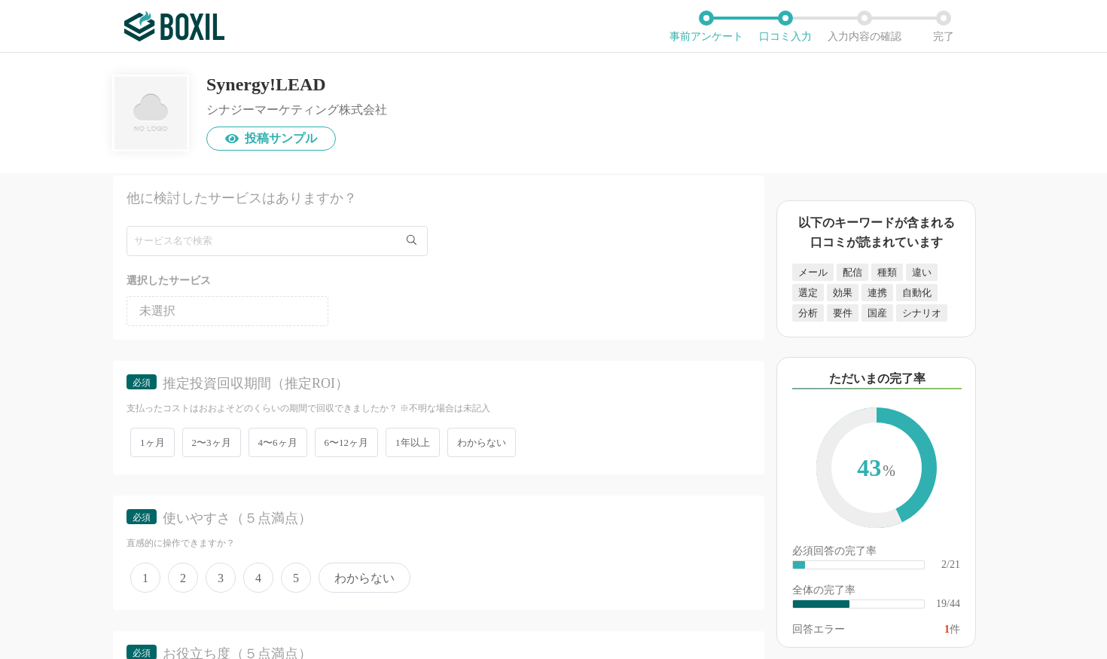
scroll to position [2700, 0]
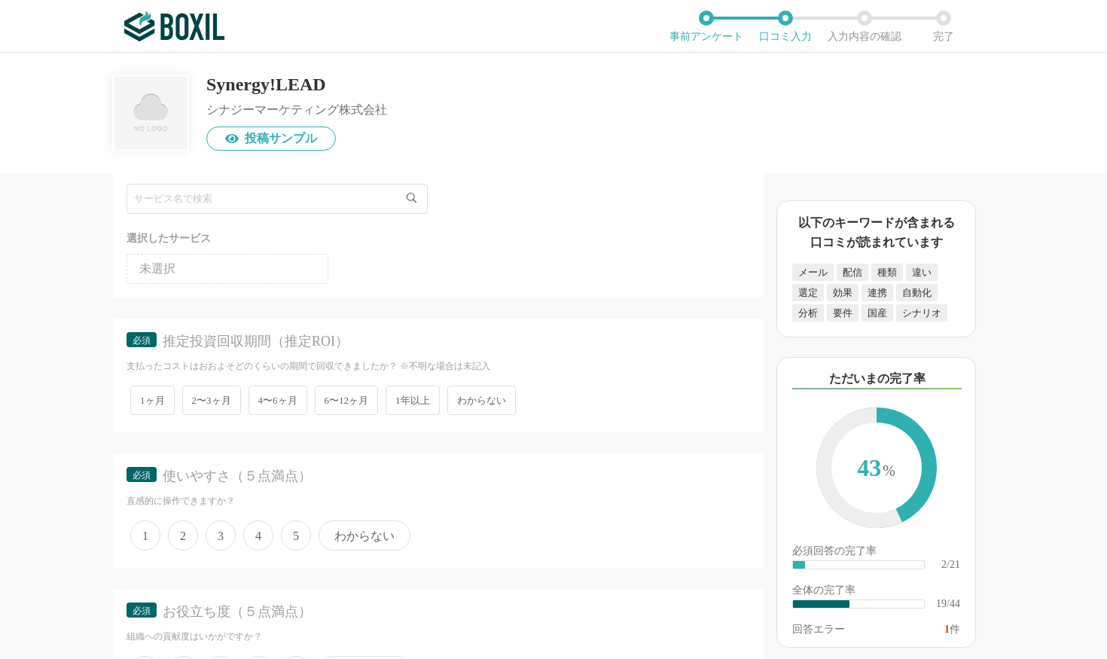
click at [461, 389] on span "わからない" at bounding box center [481, 400] width 69 height 29
click at [461, 389] on input "わからない" at bounding box center [456, 393] width 10 height 10
radio input "true"
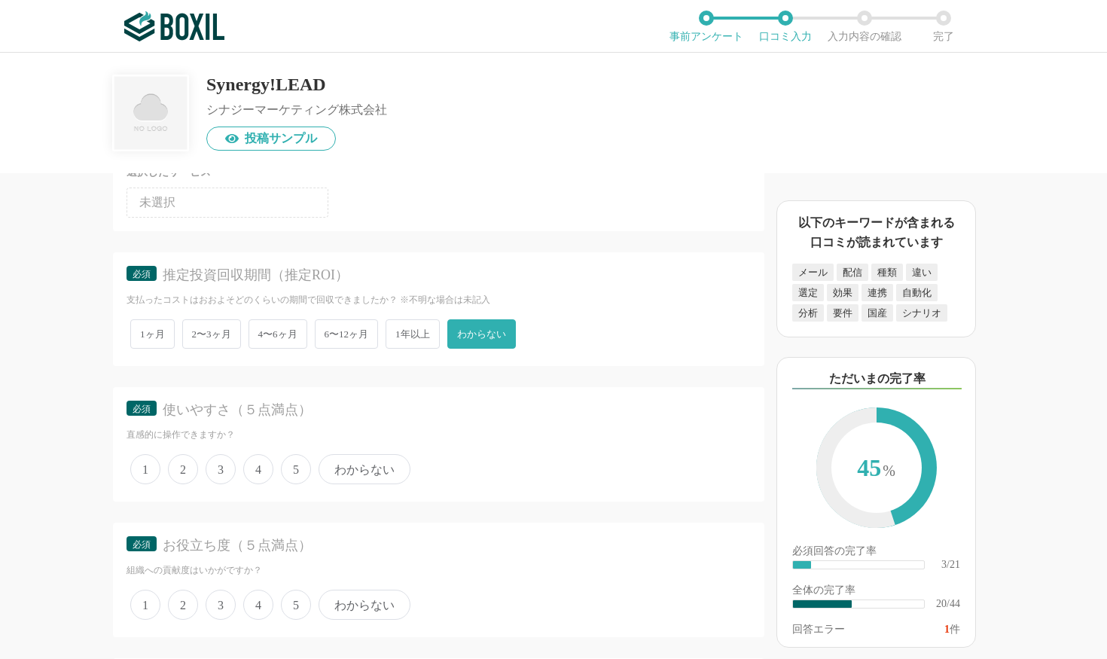
click at [255, 462] on span "4" at bounding box center [258, 469] width 30 height 30
click at [255, 462] on input "4" at bounding box center [252, 461] width 10 height 10
radio input "true"
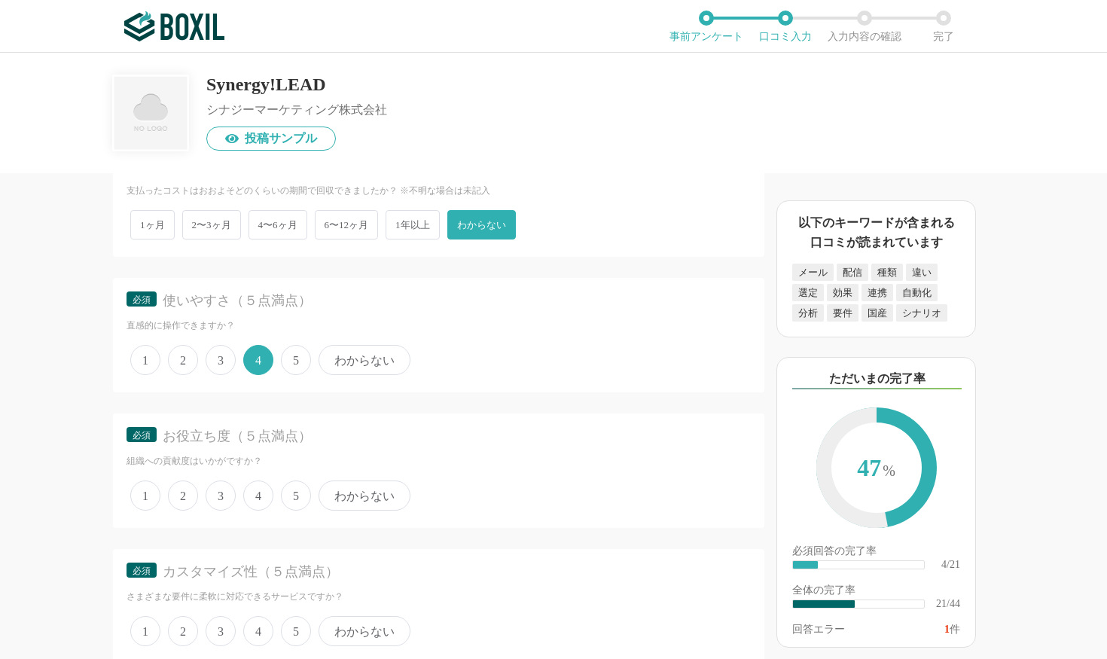
scroll to position [2880, 0]
click at [262, 480] on span "4" at bounding box center [258, 491] width 30 height 30
click at [257, 480] on input "4" at bounding box center [252, 483] width 10 height 10
radio input "true"
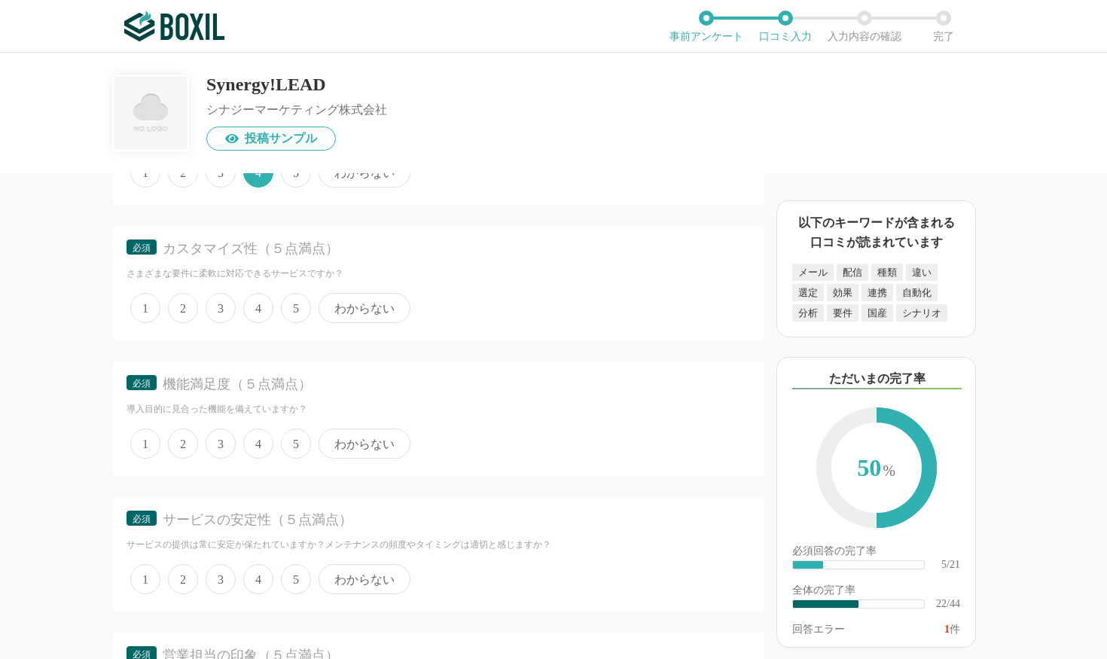
scroll to position [3204, 0]
click at [262, 432] on span "4" at bounding box center [258, 439] width 30 height 30
click at [257, 432] on input "4" at bounding box center [252, 431] width 10 height 10
radio input "true"
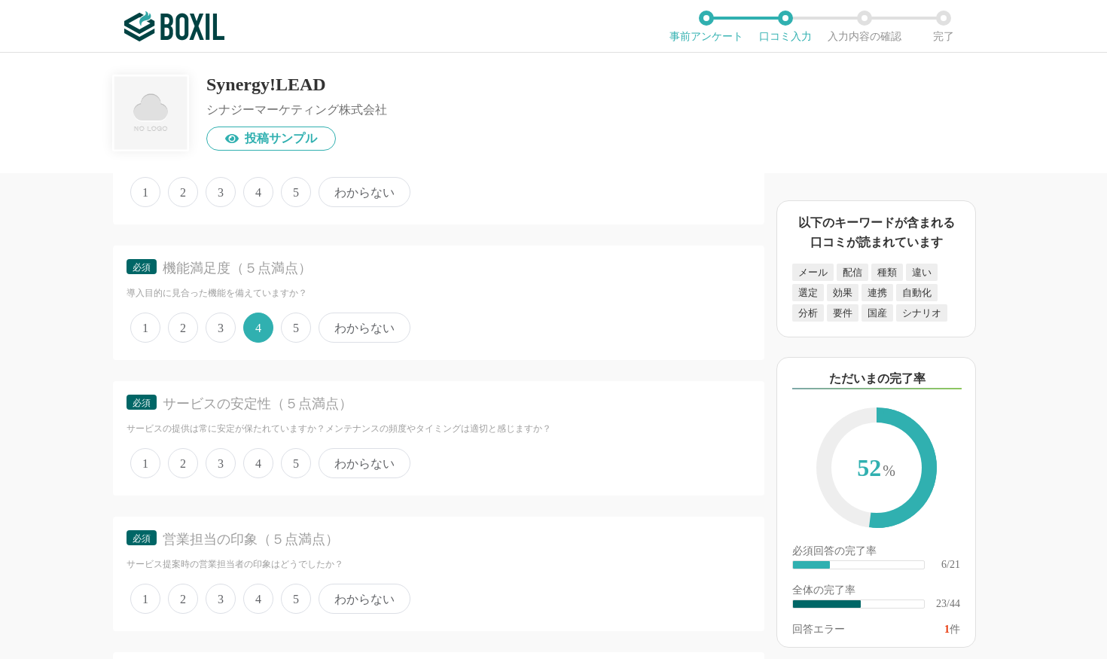
click at [261, 449] on span "4" at bounding box center [258, 463] width 30 height 30
click at [257, 450] on input "4" at bounding box center [252, 455] width 10 height 10
radio input "true"
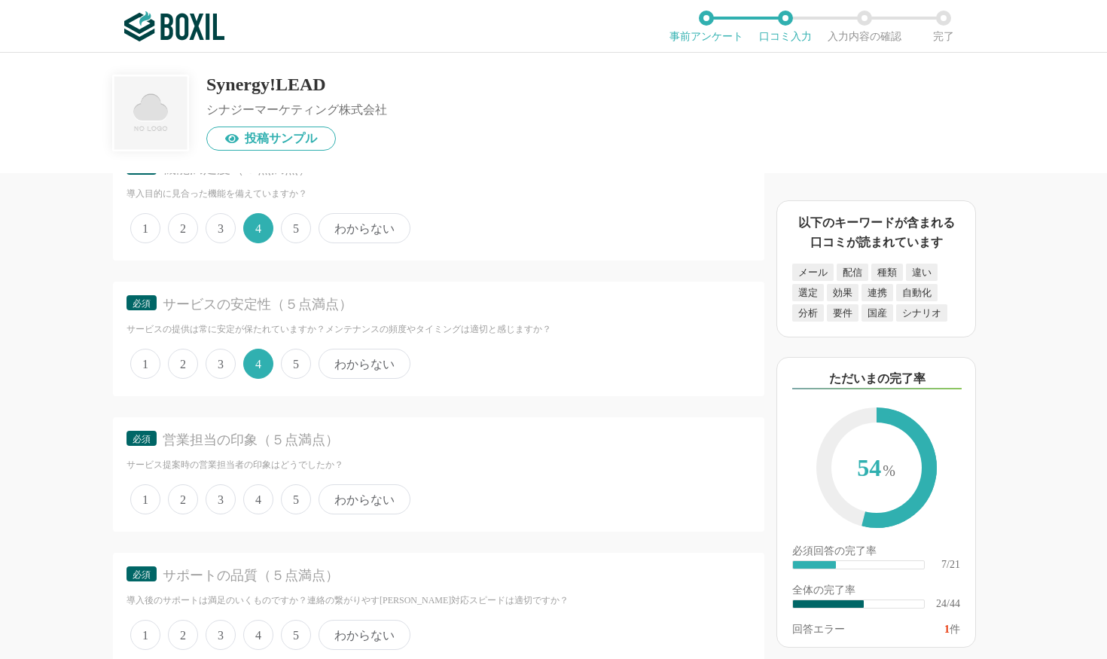
click at [261, 486] on span "4" at bounding box center [258, 499] width 30 height 30
click at [257, 487] on input "4" at bounding box center [252, 492] width 10 height 10
radio input "true"
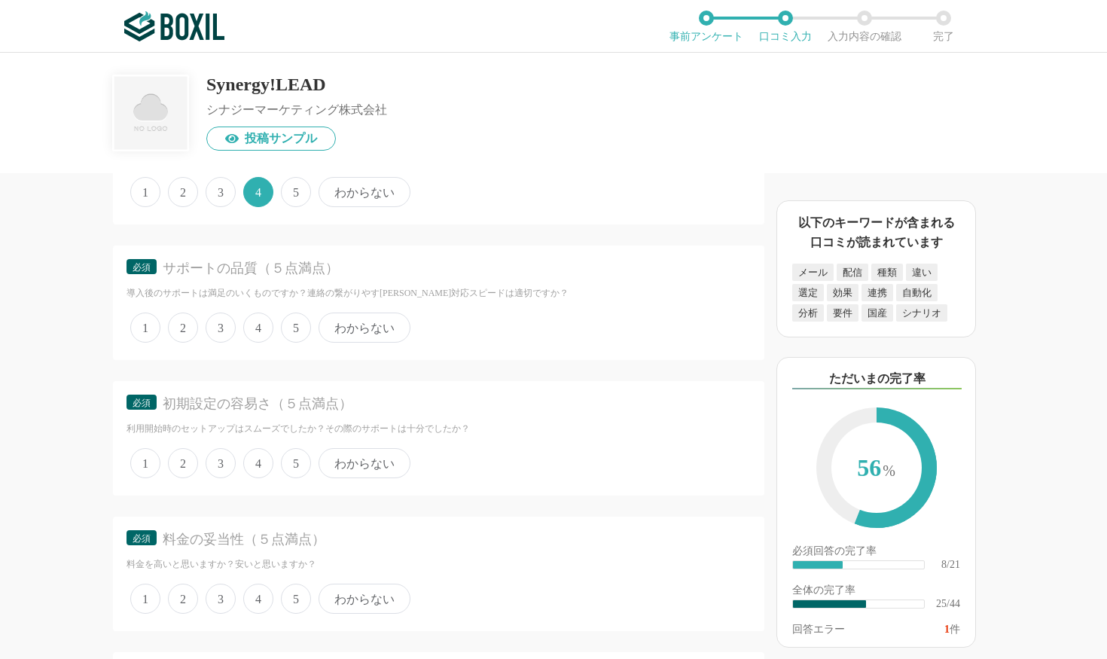
scroll to position [3728, 0]
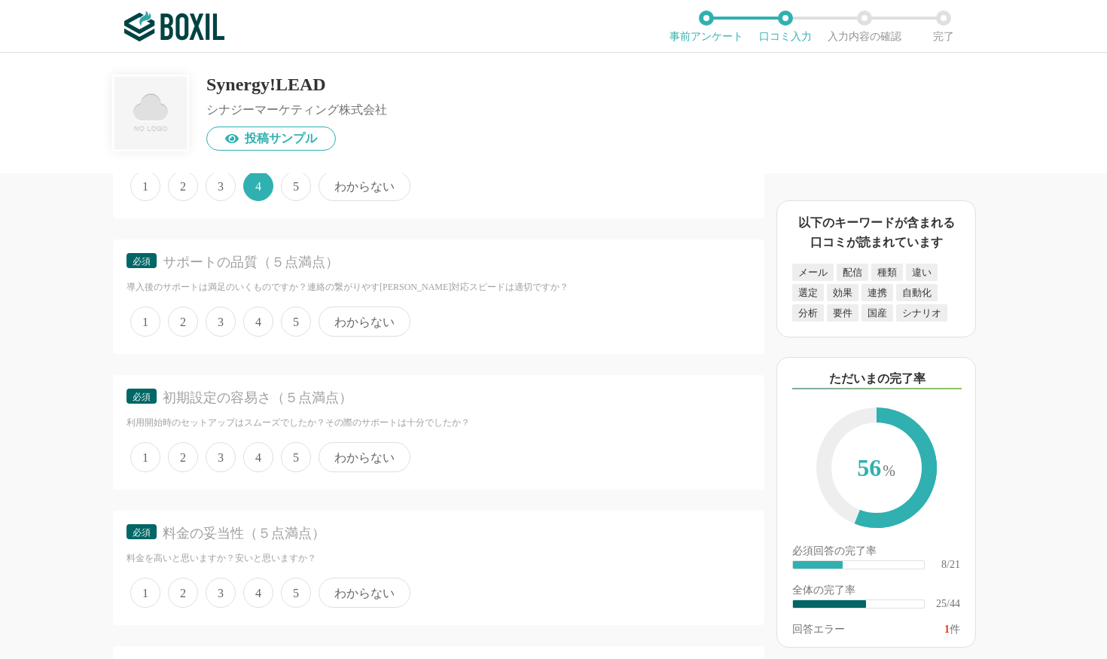
click at [360, 444] on span "わからない" at bounding box center [365, 457] width 92 height 30
click at [332, 444] on input "わからない" at bounding box center [327, 449] width 10 height 10
radio input "true"
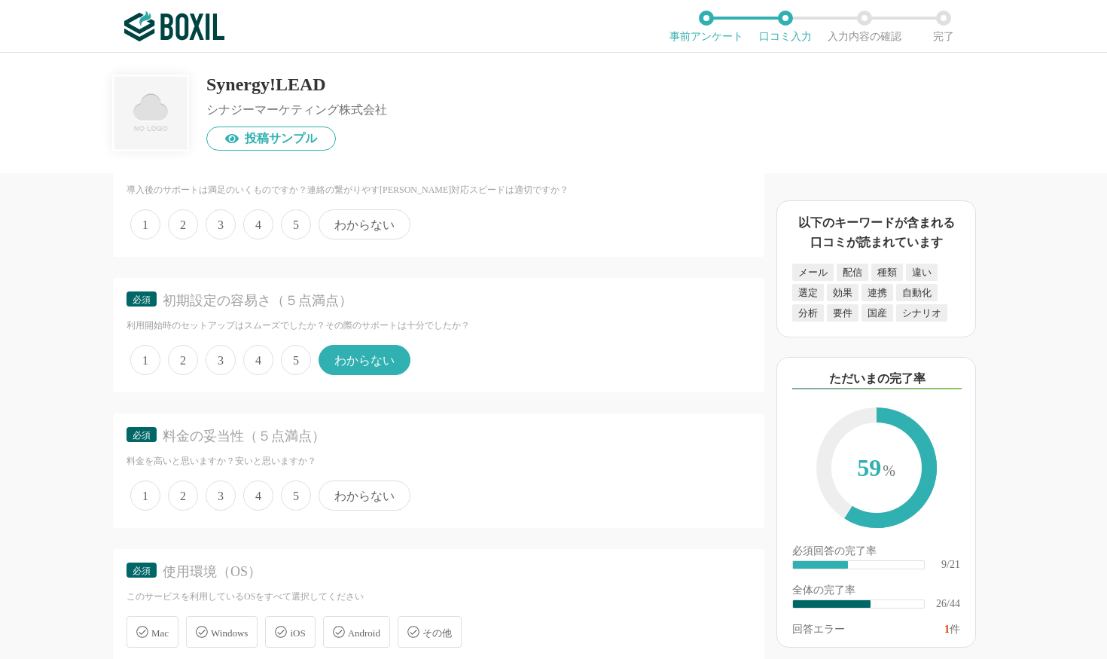
scroll to position [3826, 0]
click at [220, 481] on span "3" at bounding box center [221, 495] width 30 height 30
click at [219, 482] on input "3" at bounding box center [214, 487] width 10 height 10
radio input "true"
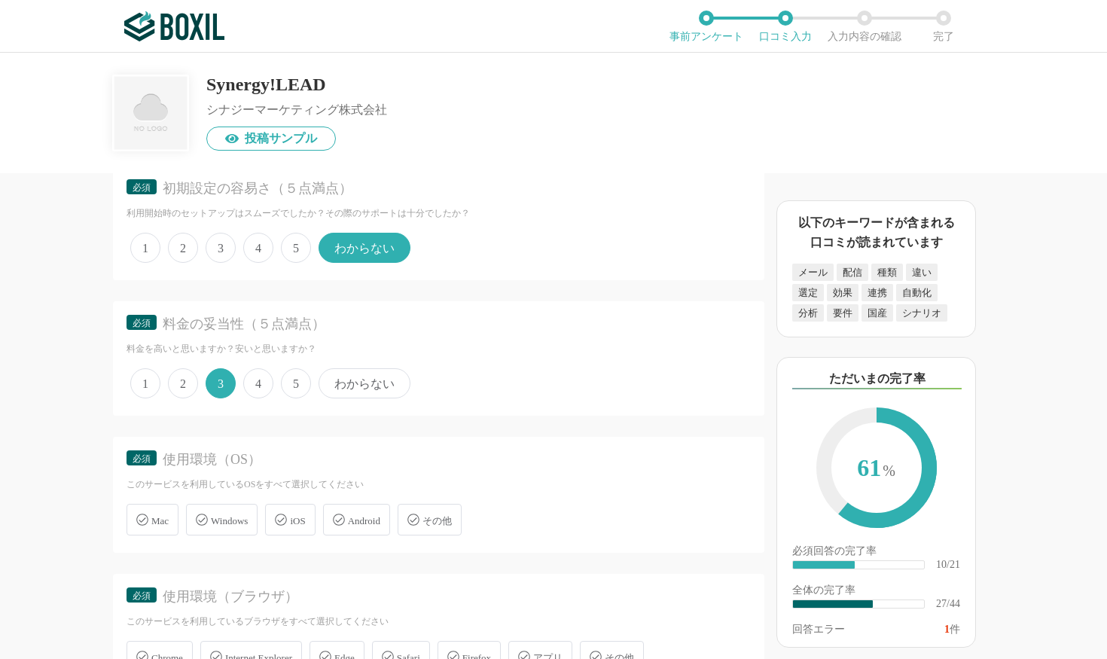
scroll to position [3940, 0]
click at [164, 513] on span "Mac" at bounding box center [159, 518] width 17 height 11
click at [139, 506] on input "Mac" at bounding box center [135, 509] width 10 height 10
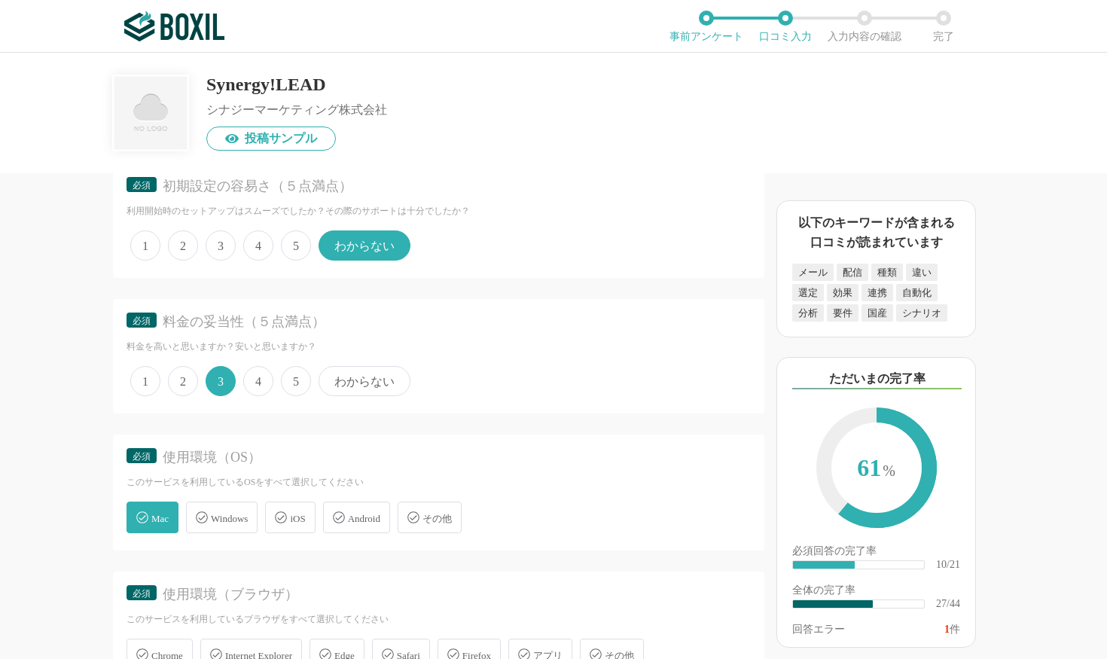
checkbox input "true"
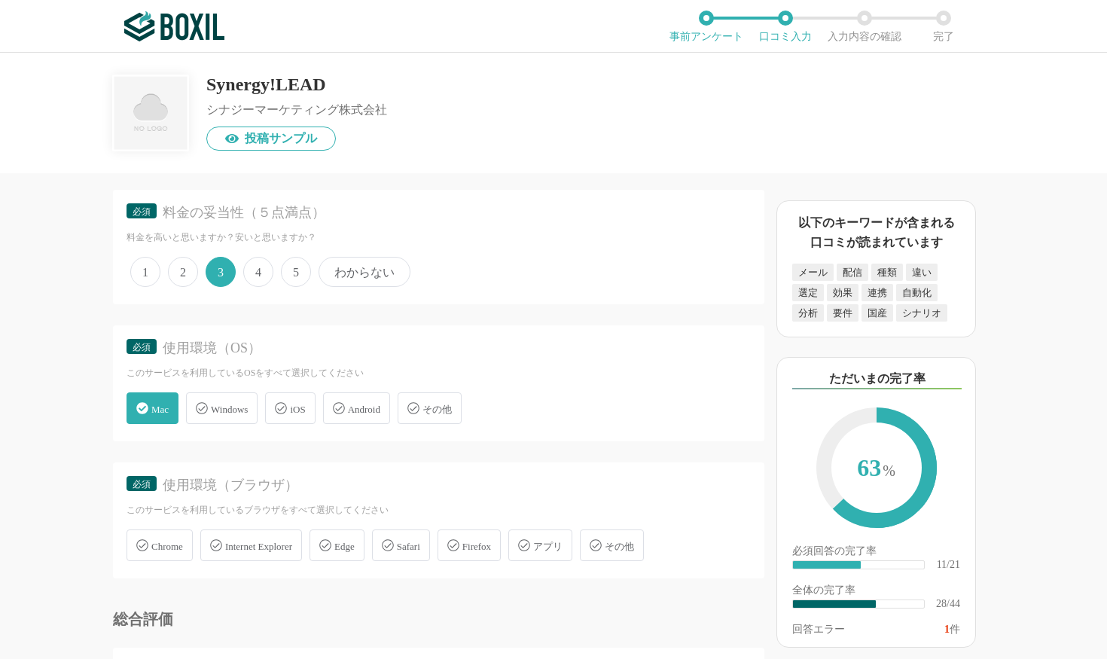
scroll to position [4089, 0]
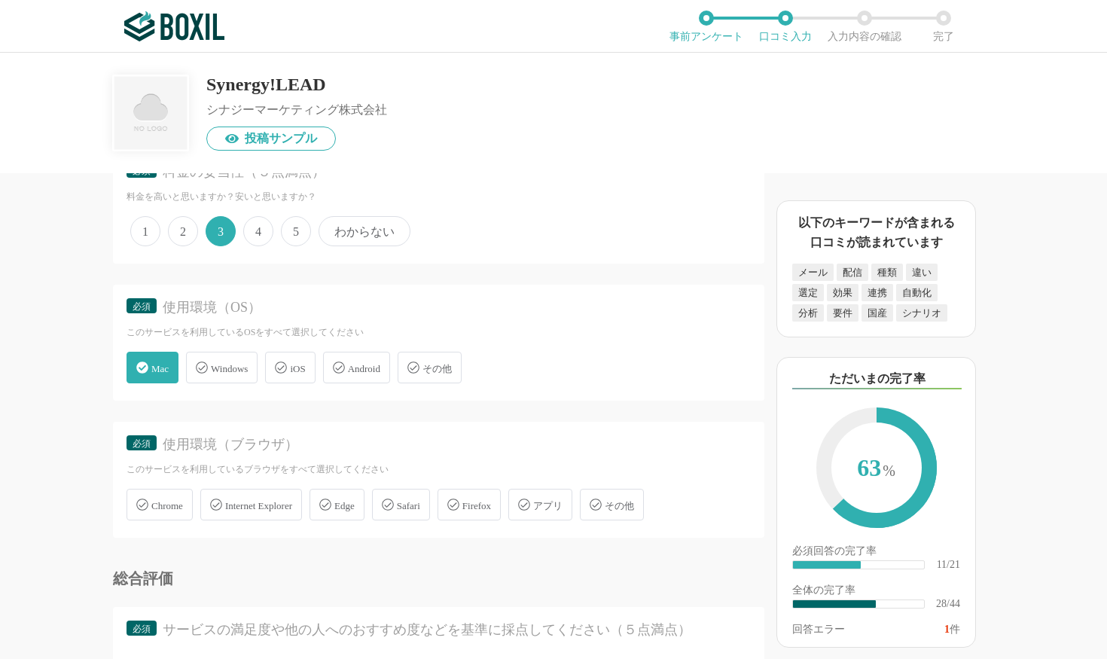
click at [224, 363] on span "Windows" at bounding box center [229, 368] width 37 height 11
click at [199, 354] on input "Windows" at bounding box center [194, 359] width 10 height 10
checkbox input "true"
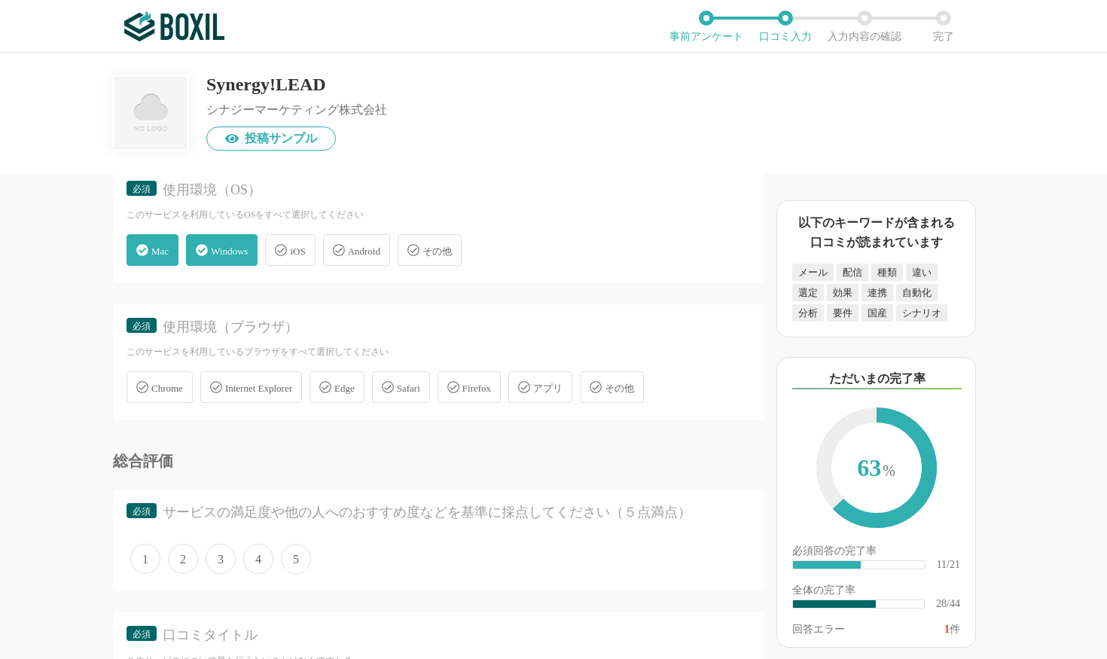
scroll to position [4228, 0]
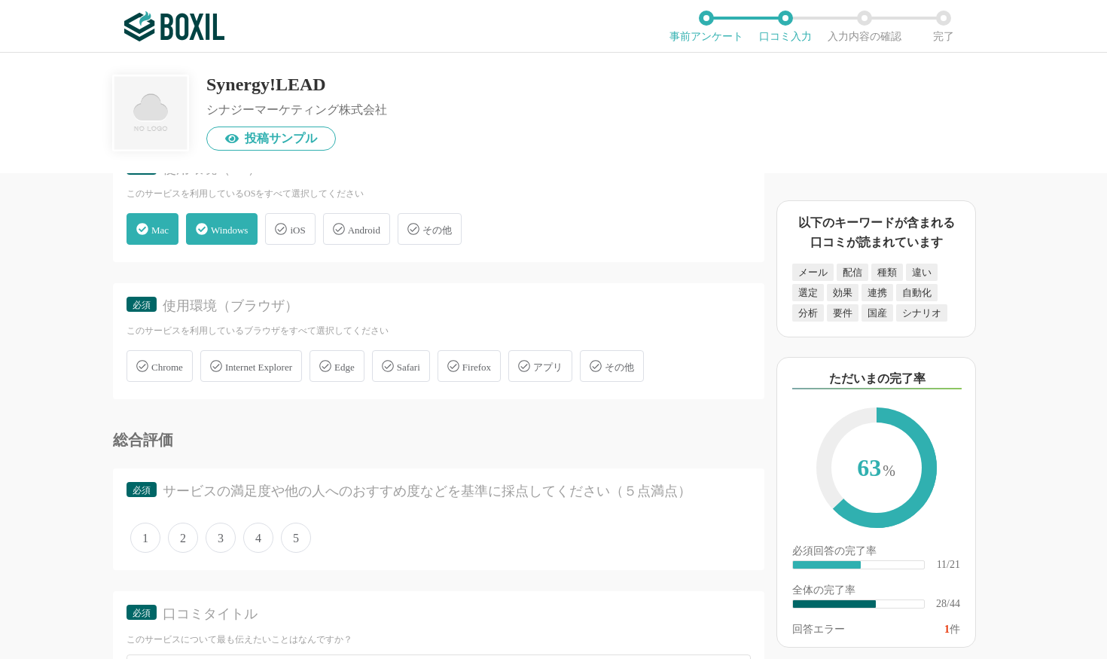
click at [168, 362] on span "Chrome" at bounding box center [167, 367] width 32 height 11
click at [139, 353] on input "Chrome" at bounding box center [135, 358] width 10 height 10
checkbox input "true"
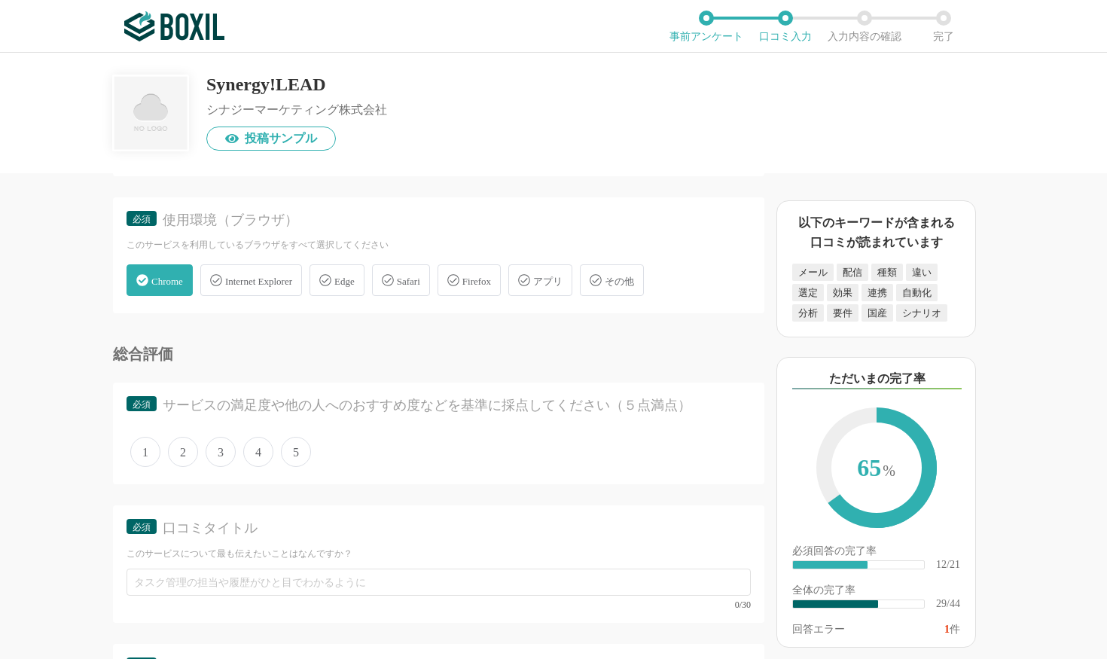
scroll to position [4317, 0]
click at [265, 434] on span "4" at bounding box center [258, 449] width 30 height 30
click at [257, 436] on input "4" at bounding box center [252, 441] width 10 height 10
radio input "true"
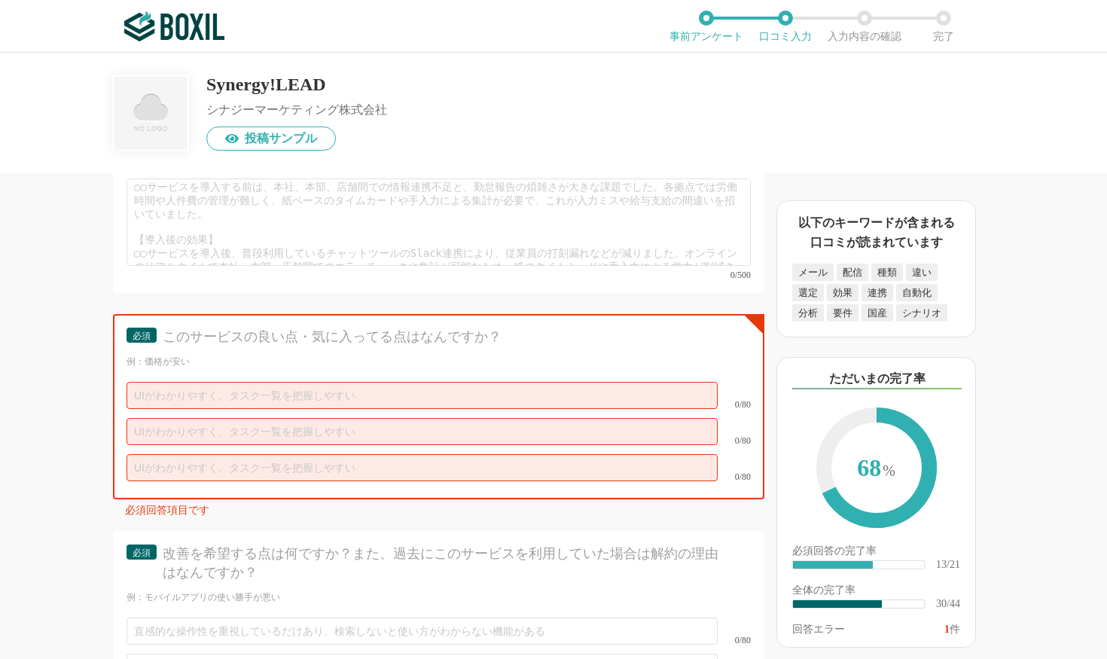
scroll to position [5159, 0]
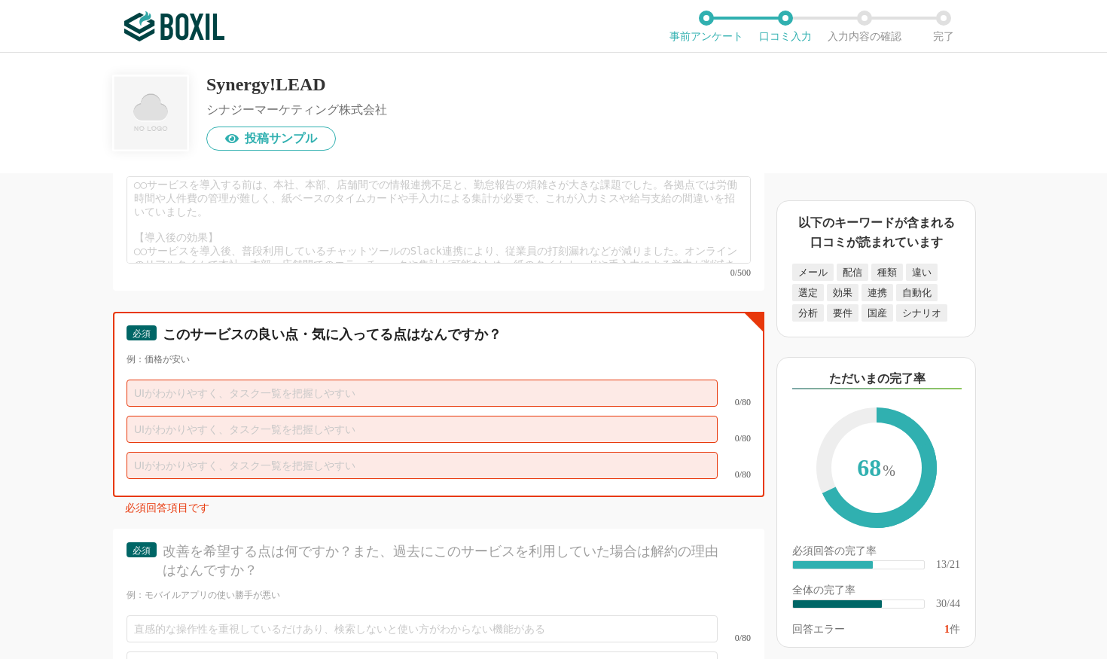
click at [263, 392] on input "text" at bounding box center [422, 393] width 591 height 27
click at [264, 424] on input "text" at bounding box center [422, 429] width 591 height 27
click at [265, 453] on input "text" at bounding box center [422, 465] width 591 height 27
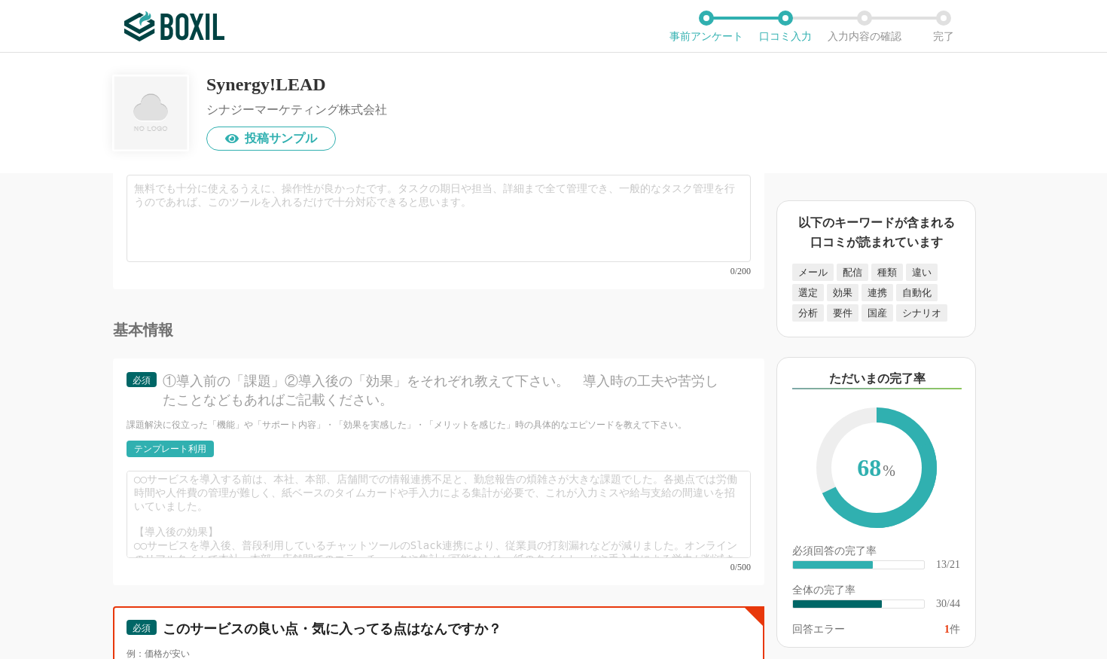
scroll to position [4658, 0]
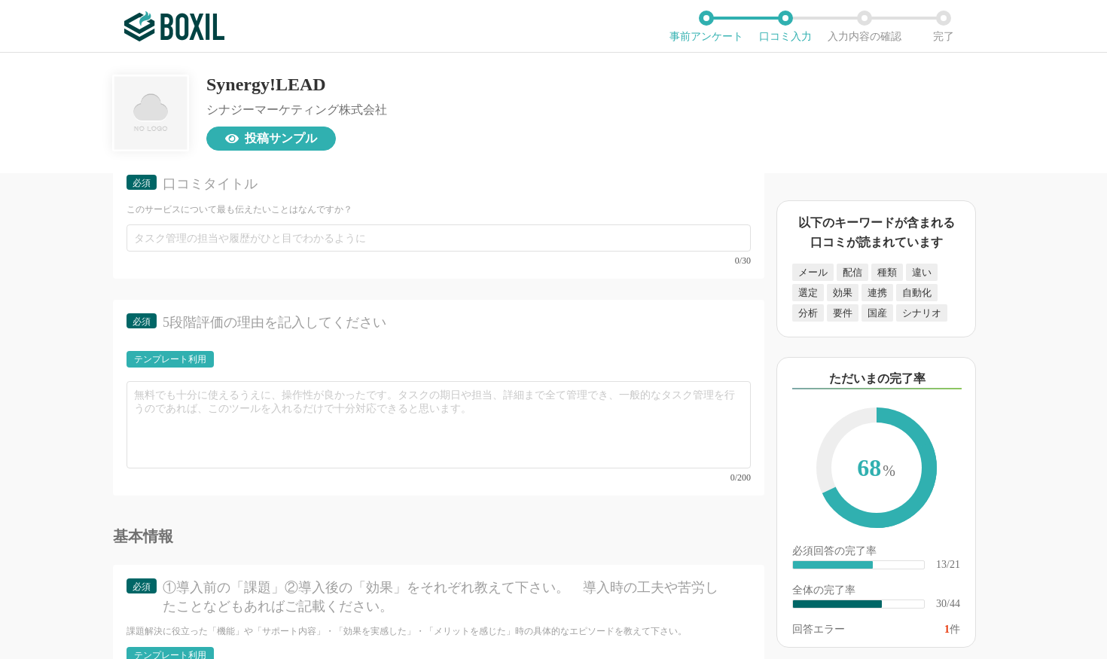
click at [263, 137] on span "投稿サンプル" at bounding box center [281, 139] width 72 height 12
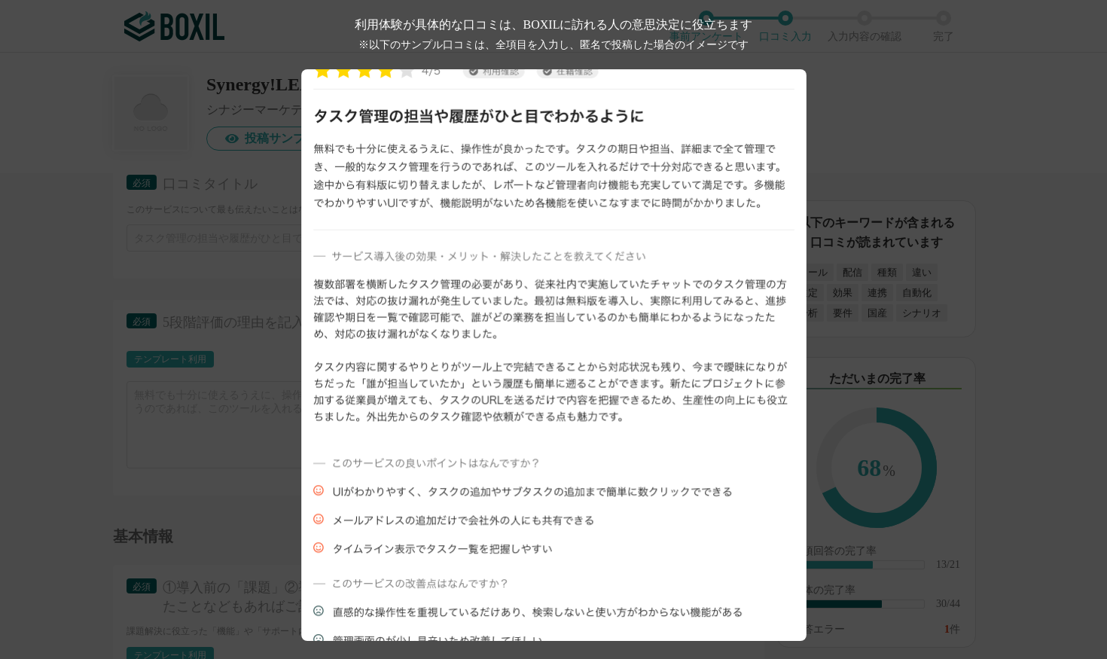
scroll to position [102, 0]
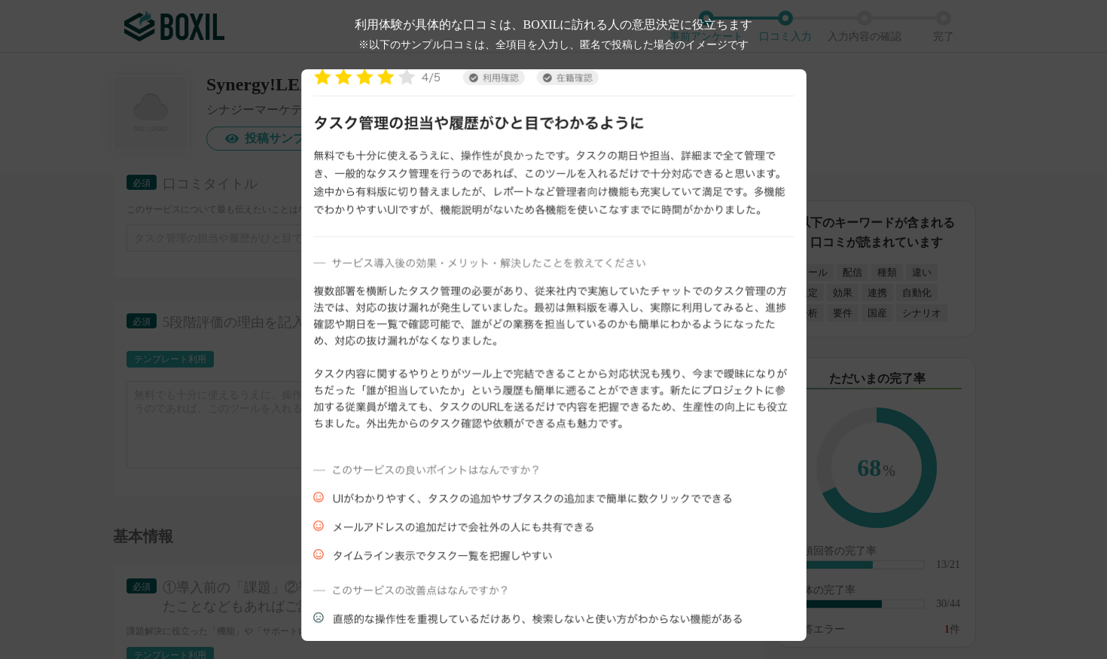
drag, startPoint x: 319, startPoint y: 151, endPoint x: 403, endPoint y: 200, distance: 97.5
drag, startPoint x: 316, startPoint y: 191, endPoint x: 471, endPoint y: 233, distance: 159.9
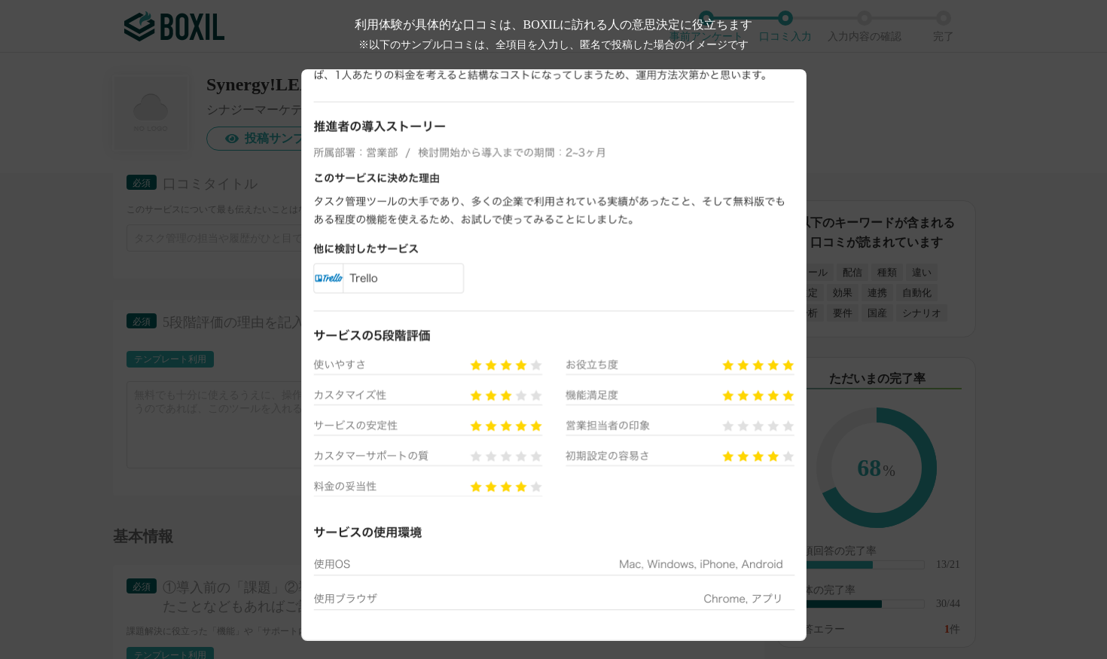
scroll to position [0, 0]
